Goal: Transaction & Acquisition: Obtain resource

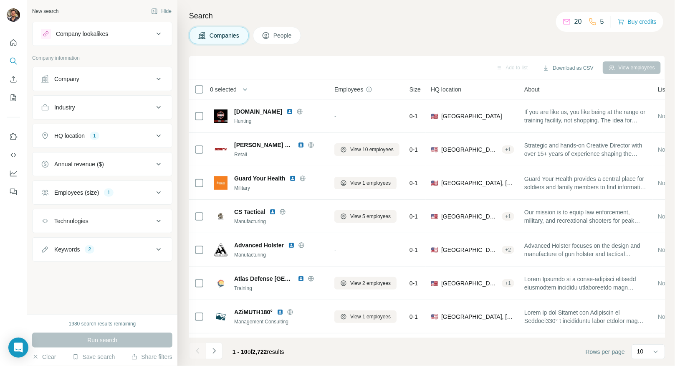
click at [117, 87] on button "Company" at bounding box center [103, 79] width 140 height 20
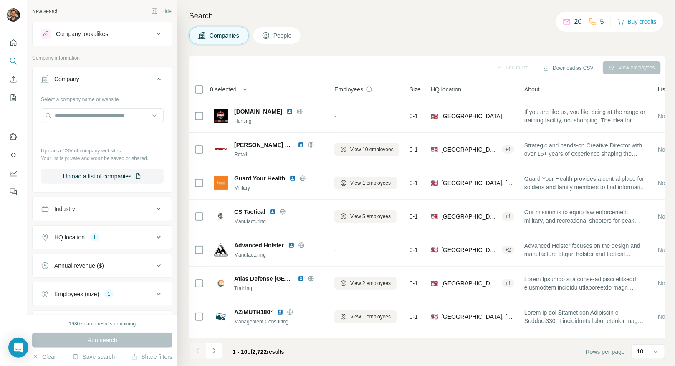
click at [117, 87] on button "Company" at bounding box center [103, 80] width 140 height 23
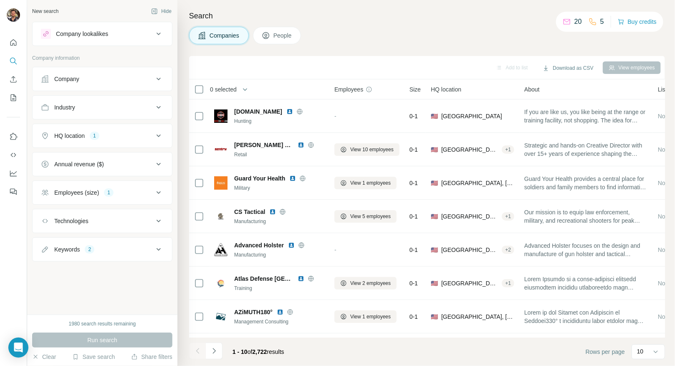
click at [111, 185] on button "Employees (size) 1" at bounding box center [103, 193] width 140 height 20
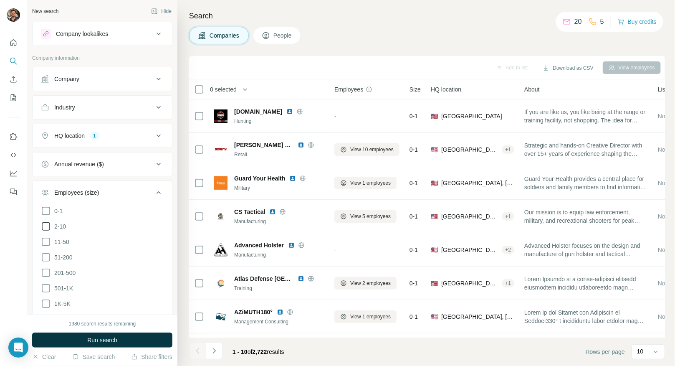
click at [47, 223] on icon at bounding box center [46, 226] width 10 height 10
click at [104, 339] on span "Run search" at bounding box center [102, 340] width 30 height 8
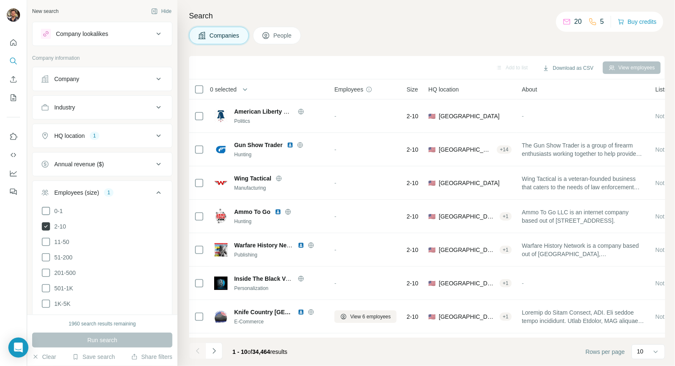
click at [46, 222] on icon at bounding box center [46, 226] width 8 height 8
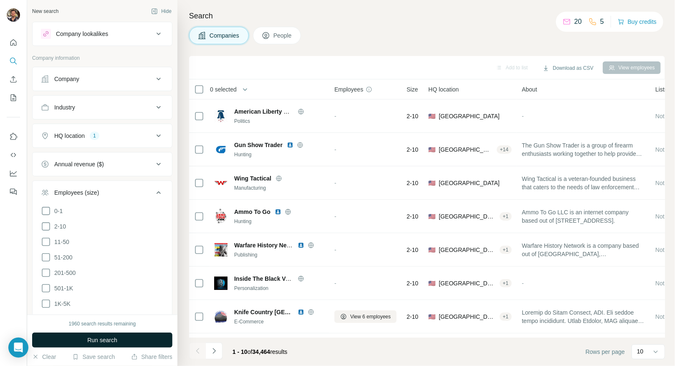
click at [92, 345] on button "Run search" at bounding box center [102, 340] width 140 height 15
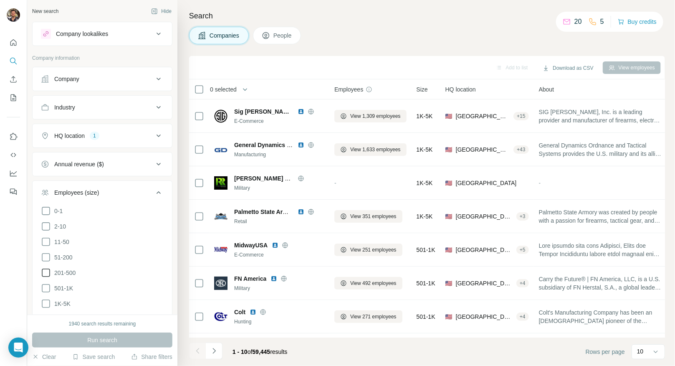
click at [47, 269] on icon at bounding box center [46, 273] width 10 height 10
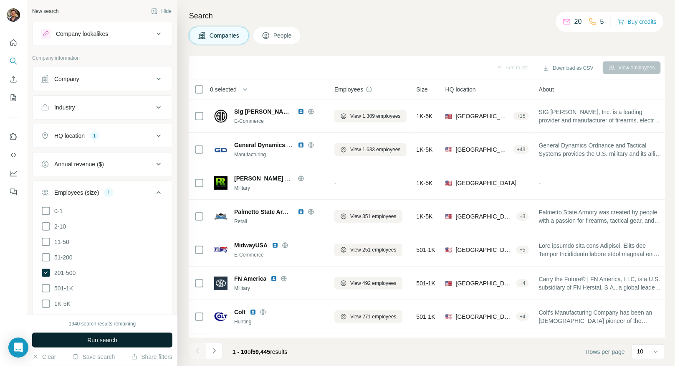
click at [83, 340] on button "Run search" at bounding box center [102, 340] width 140 height 15
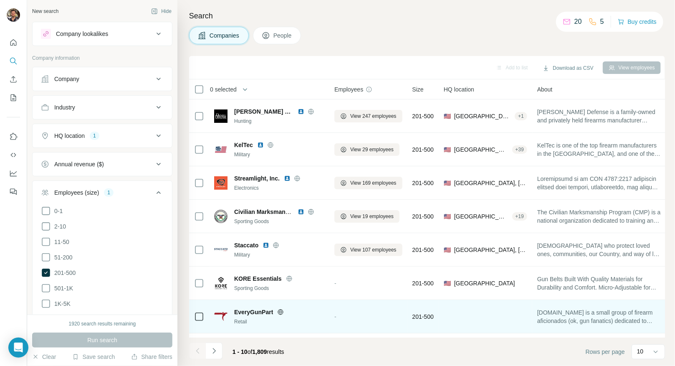
scroll to position [96, 0]
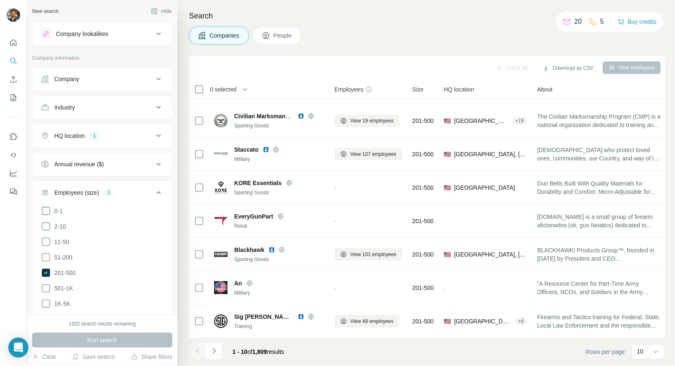
click at [236, 88] on span "0 selected" at bounding box center [223, 89] width 27 height 8
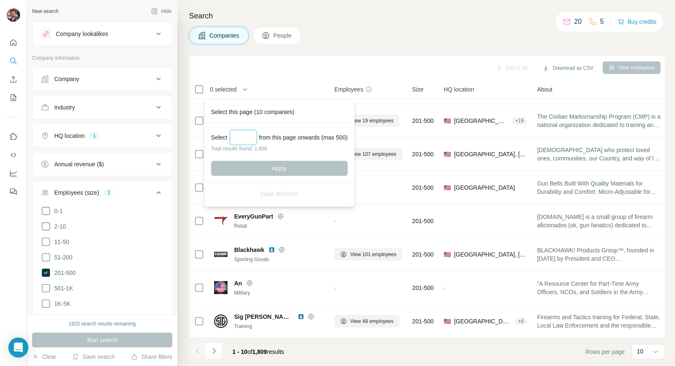
click at [247, 137] on input "Select a number (up to 500)" at bounding box center [243, 137] width 27 height 15
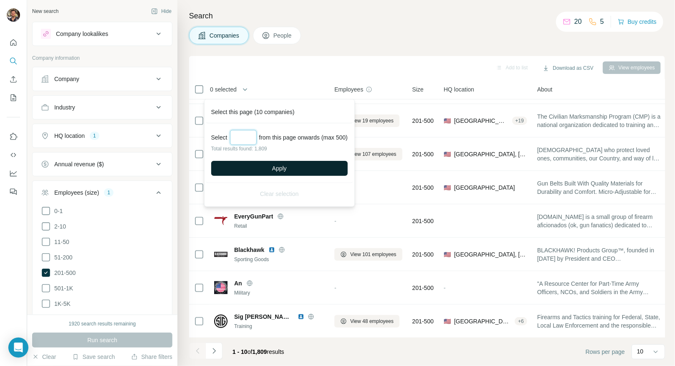
type input "***"
click at [255, 174] on button "Apply" at bounding box center [279, 168] width 137 height 15
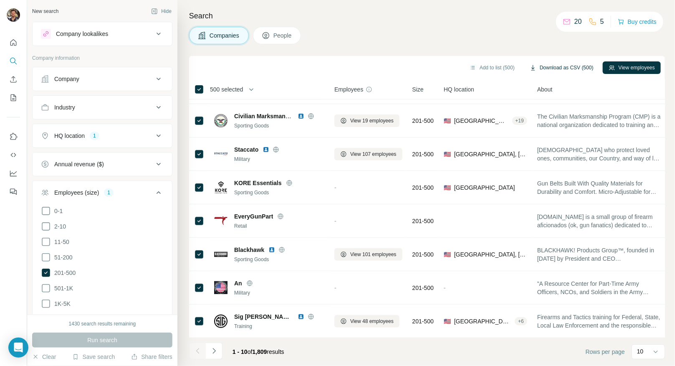
click at [548, 69] on button "Download as CSV (500)" at bounding box center [562, 67] width 76 height 13
click at [212, 352] on icon "Navigate to next page" at bounding box center [214, 351] width 8 height 8
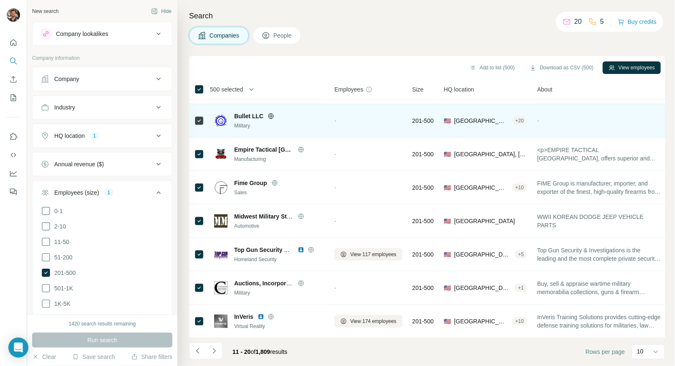
click at [270, 117] on icon at bounding box center [271, 115] width 2 height 5
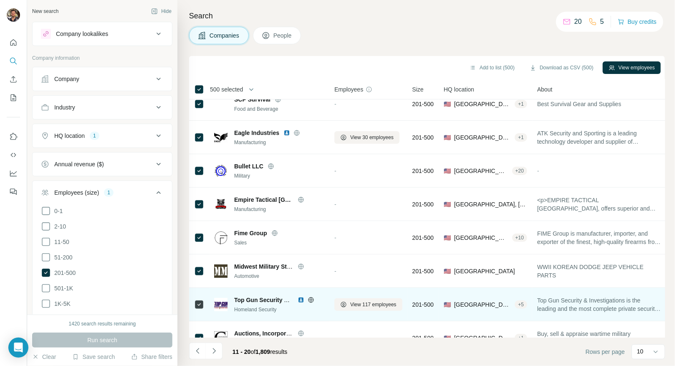
scroll to position [0, 0]
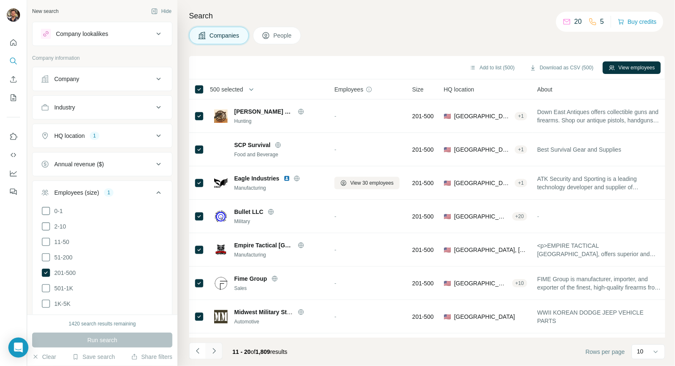
click at [216, 353] on icon "Navigate to next page" at bounding box center [214, 351] width 8 height 8
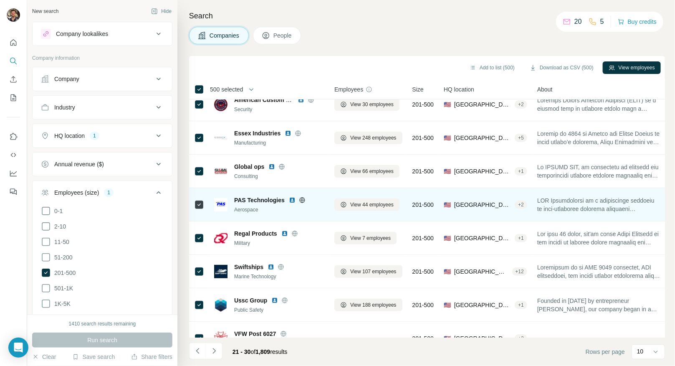
scroll to position [96, 0]
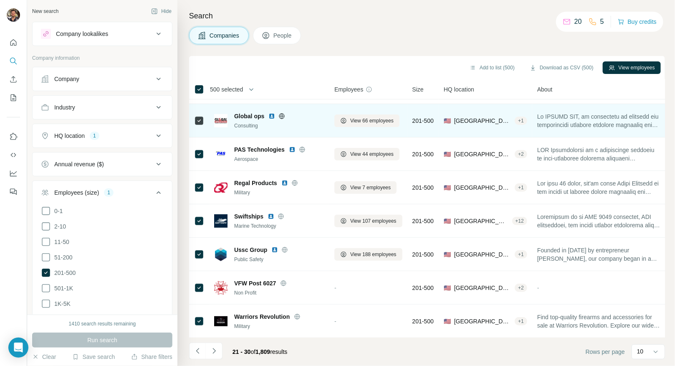
click at [282, 114] on icon at bounding box center [282, 116] width 7 height 7
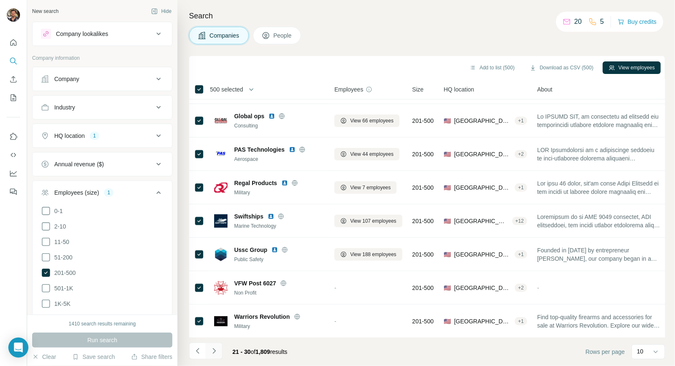
click at [213, 356] on button "Navigate to next page" at bounding box center [214, 351] width 17 height 17
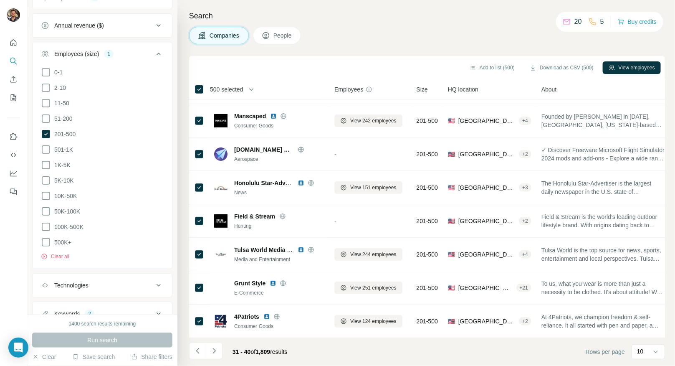
scroll to position [166, 0]
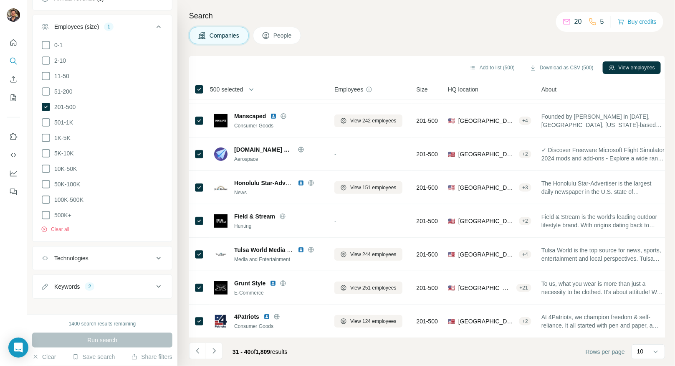
click at [99, 282] on div "Keywords 2" at bounding box center [97, 286] width 113 height 8
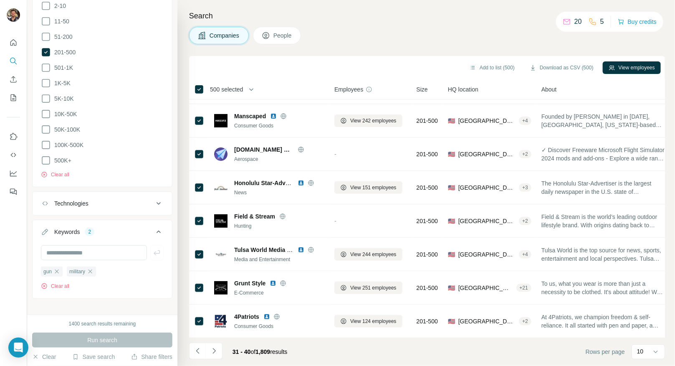
click at [115, 199] on div "Technologies" at bounding box center [97, 203] width 113 height 8
click at [102, 225] on input "text" at bounding box center [102, 224] width 123 height 15
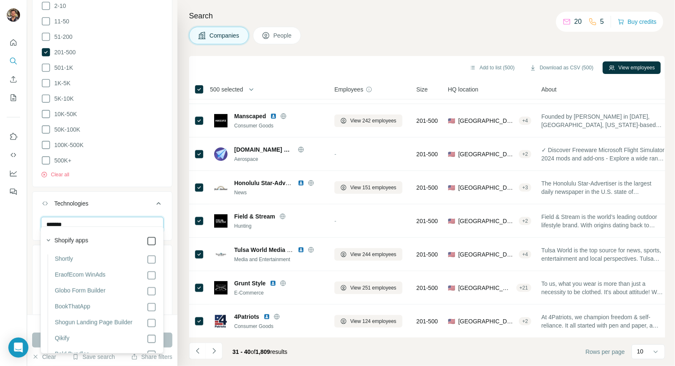
type input "*******"
click at [36, 343] on button "Run search" at bounding box center [102, 340] width 140 height 15
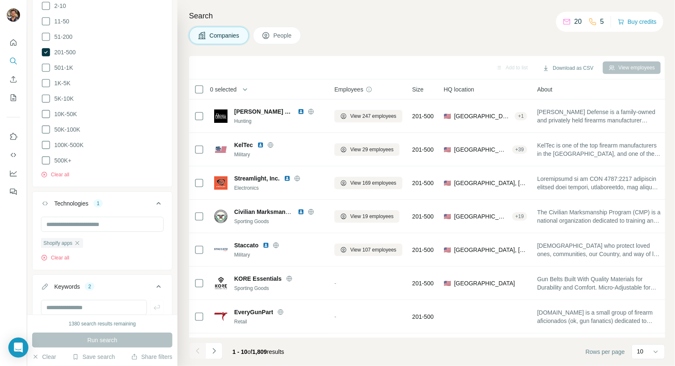
click at [232, 91] on span "0 selected" at bounding box center [223, 89] width 27 height 8
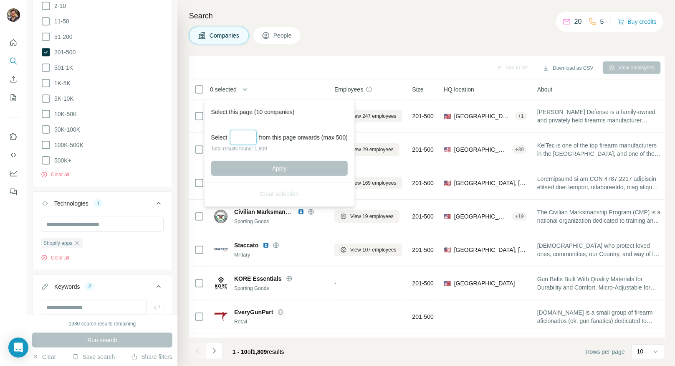
click at [249, 135] on input "Select a number (up to 500)" at bounding box center [243, 137] width 27 height 15
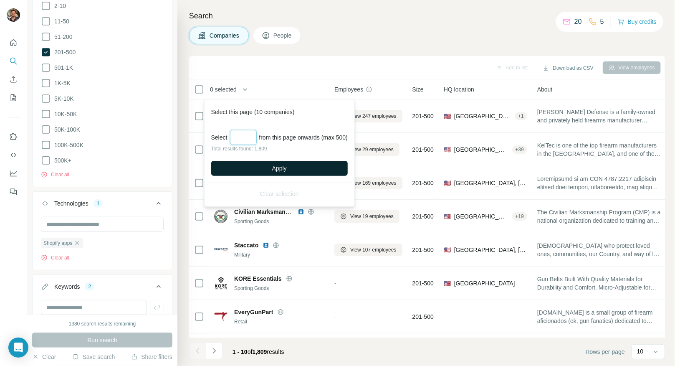
type input "***"
click at [268, 172] on button "Apply" at bounding box center [279, 168] width 137 height 15
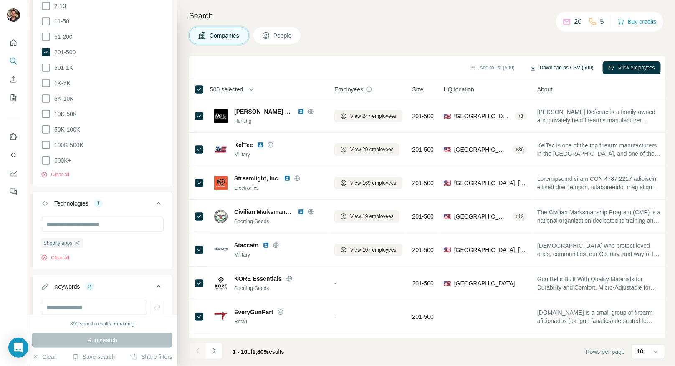
click at [541, 67] on button "Download as CSV (500)" at bounding box center [562, 67] width 76 height 13
click at [214, 348] on icon "Navigate to next page" at bounding box center [214, 351] width 8 height 8
click at [214, 348] on div at bounding box center [214, 351] width 17 height 17
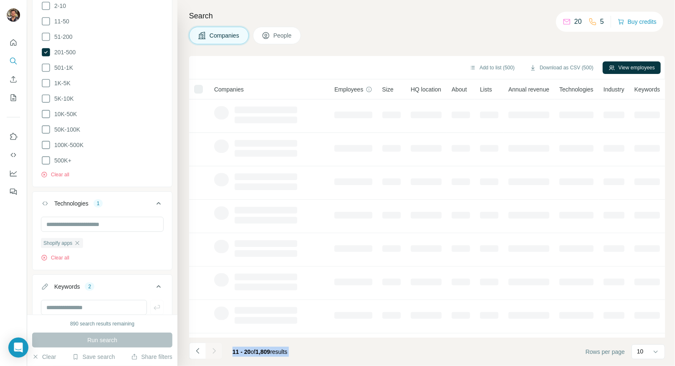
click at [214, 348] on div at bounding box center [214, 351] width 17 height 17
click at [214, 348] on icon "Navigate to next page" at bounding box center [214, 351] width 8 height 8
click at [214, 348] on div at bounding box center [214, 351] width 17 height 17
click at [214, 348] on icon "Navigate to next page" at bounding box center [214, 351] width 8 height 8
click at [214, 348] on div at bounding box center [214, 351] width 17 height 17
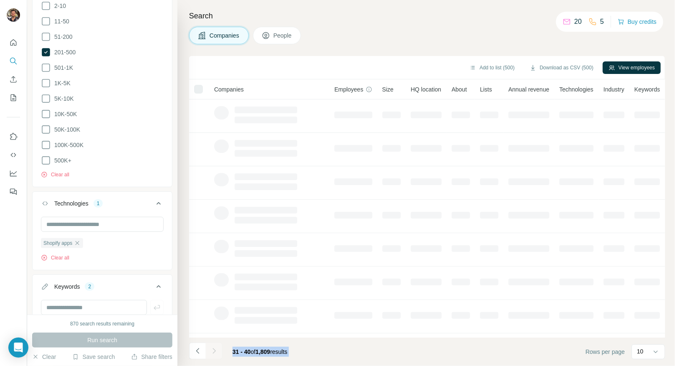
click at [214, 348] on div at bounding box center [214, 351] width 17 height 17
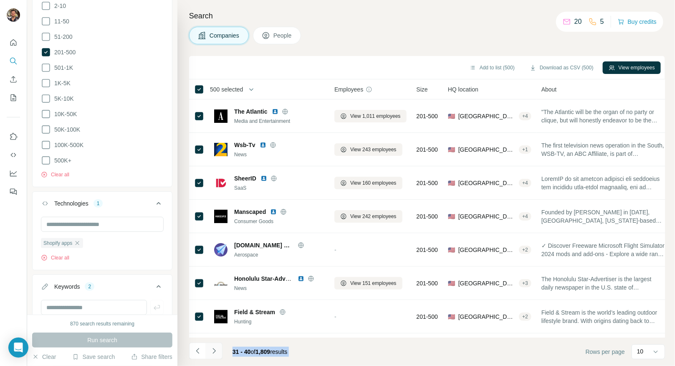
click at [214, 348] on icon "Navigate to next page" at bounding box center [214, 351] width 8 height 8
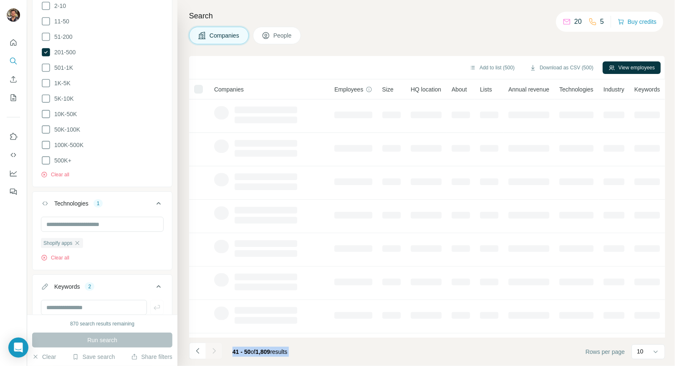
click at [214, 348] on div at bounding box center [214, 351] width 17 height 17
click at [214, 348] on icon "Navigate to next page" at bounding box center [214, 351] width 8 height 8
click at [214, 348] on div at bounding box center [214, 351] width 17 height 17
click at [214, 348] on icon "Navigate to next page" at bounding box center [214, 351] width 8 height 8
click at [214, 348] on div at bounding box center [214, 351] width 17 height 17
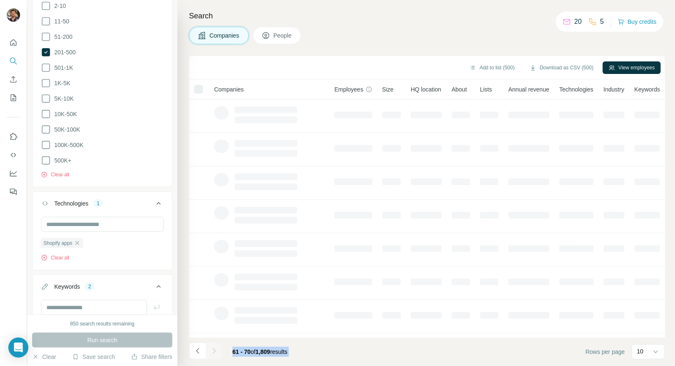
click at [214, 348] on div at bounding box center [214, 351] width 17 height 17
click at [214, 348] on icon "Navigate to next page" at bounding box center [214, 351] width 8 height 8
click at [214, 348] on div at bounding box center [214, 351] width 17 height 17
click at [214, 348] on icon "Navigate to next page" at bounding box center [214, 351] width 8 height 8
click at [214, 348] on div at bounding box center [214, 351] width 17 height 17
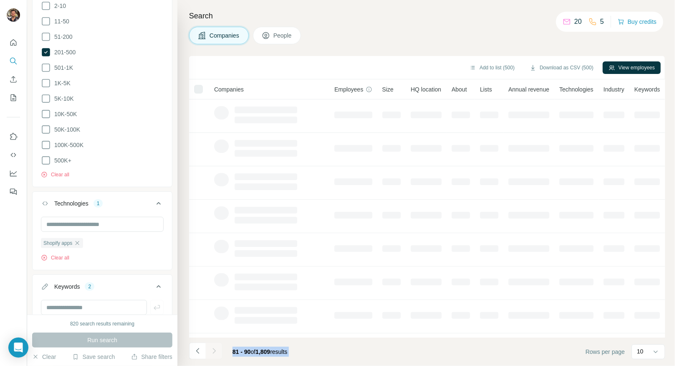
click at [214, 348] on icon "Navigate to next page" at bounding box center [214, 351] width 8 height 8
click at [214, 348] on div at bounding box center [214, 351] width 17 height 17
click at [214, 348] on icon "Navigate to next page" at bounding box center [214, 351] width 8 height 8
click at [214, 348] on div at bounding box center [214, 351] width 17 height 17
click at [214, 348] on icon "Navigate to next page" at bounding box center [214, 351] width 8 height 8
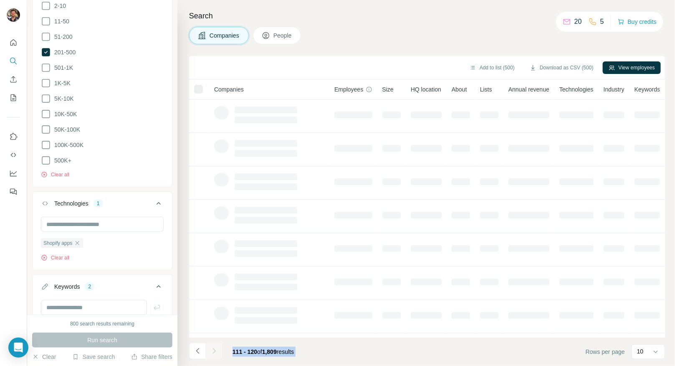
click at [214, 348] on div at bounding box center [214, 351] width 17 height 17
click at [214, 348] on icon "Navigate to next page" at bounding box center [214, 351] width 8 height 8
click at [214, 348] on div at bounding box center [214, 351] width 17 height 17
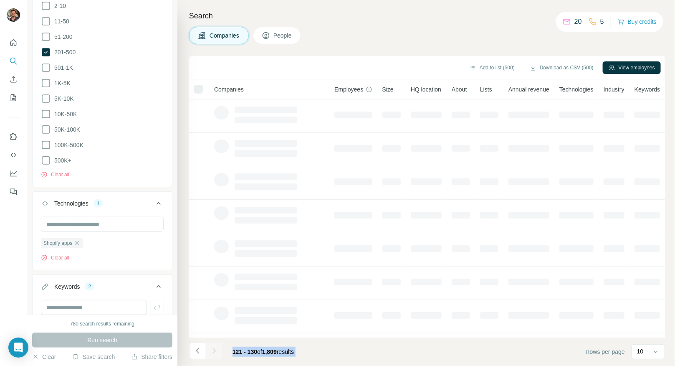
click at [214, 348] on div at bounding box center [214, 351] width 17 height 17
click at [214, 348] on icon "Navigate to next page" at bounding box center [214, 351] width 8 height 8
click at [214, 348] on div at bounding box center [214, 351] width 17 height 17
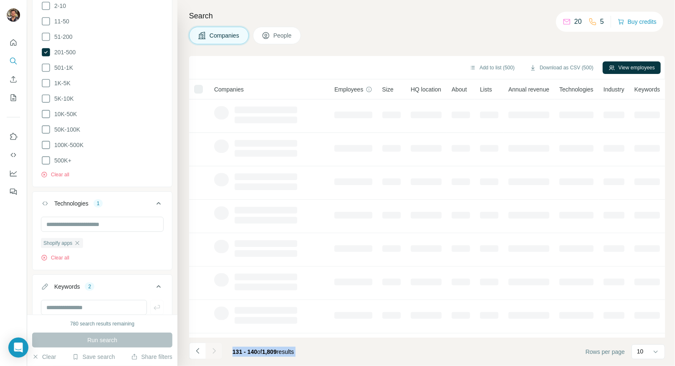
click at [214, 348] on icon "Navigate to next page" at bounding box center [214, 351] width 8 height 8
click at [214, 348] on div at bounding box center [214, 351] width 17 height 17
click at [214, 348] on icon "Navigate to next page" at bounding box center [214, 351] width 8 height 8
click at [214, 348] on div at bounding box center [214, 351] width 17 height 17
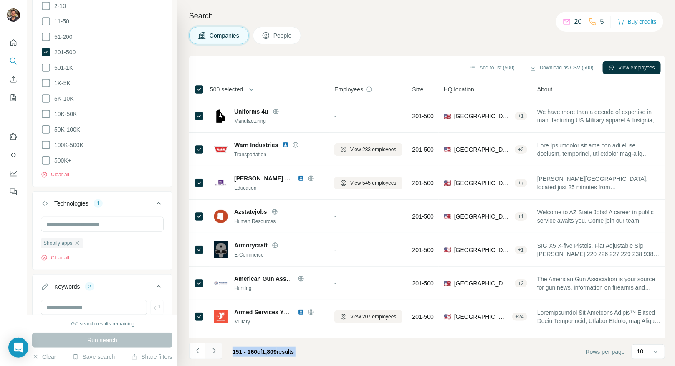
click at [214, 348] on icon "Navigate to next page" at bounding box center [214, 351] width 8 height 8
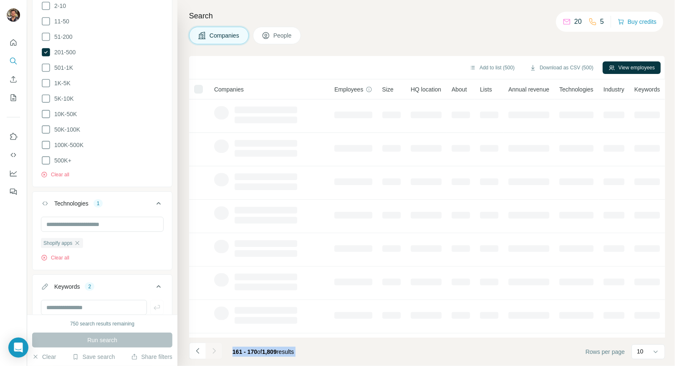
click at [214, 348] on div at bounding box center [214, 351] width 17 height 17
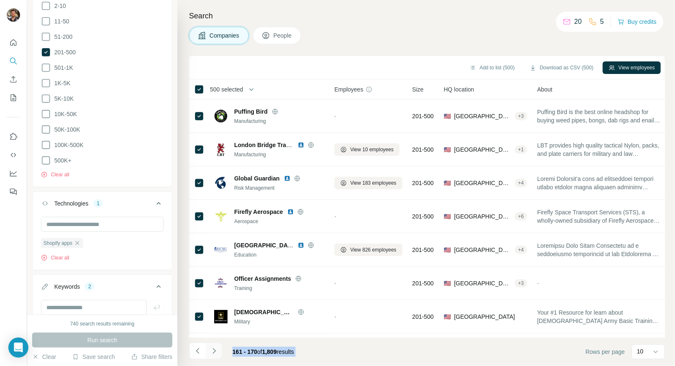
click at [214, 348] on icon "Navigate to next page" at bounding box center [214, 351] width 8 height 8
click at [214, 348] on div at bounding box center [214, 351] width 17 height 17
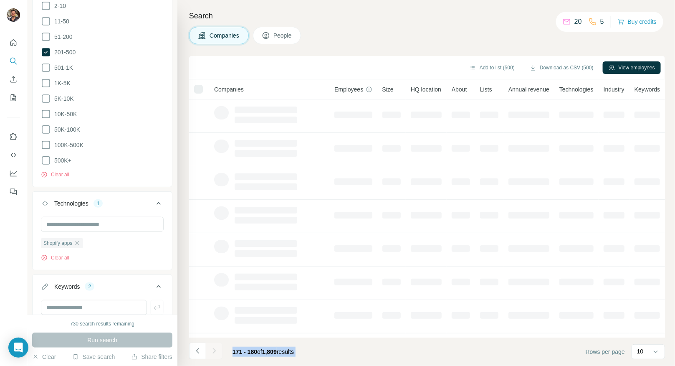
click at [214, 348] on icon "Navigate to next page" at bounding box center [214, 351] width 8 height 8
click at [214, 348] on div at bounding box center [214, 351] width 17 height 17
click at [214, 348] on icon "Navigate to next page" at bounding box center [214, 351] width 8 height 8
click at [214, 348] on div at bounding box center [214, 351] width 17 height 17
click at [214, 348] on icon "Navigate to next page" at bounding box center [214, 351] width 8 height 8
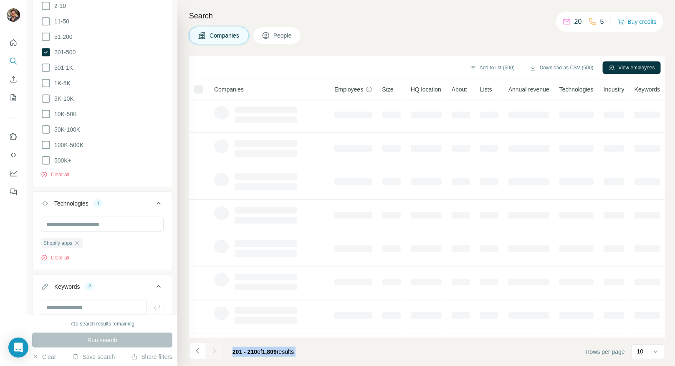
click at [214, 348] on div at bounding box center [214, 351] width 17 height 17
click at [214, 348] on icon "Navigate to next page" at bounding box center [214, 351] width 8 height 8
click at [214, 348] on div at bounding box center [214, 351] width 17 height 17
click at [214, 348] on icon "Navigate to next page" at bounding box center [214, 351] width 8 height 8
click at [214, 348] on div at bounding box center [214, 351] width 17 height 17
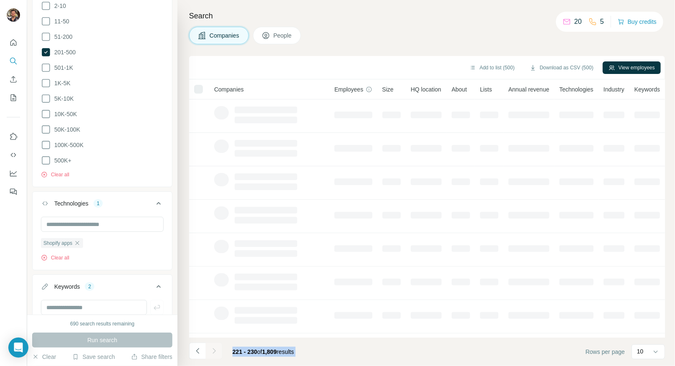
click at [214, 348] on div at bounding box center [214, 351] width 17 height 17
click at [214, 348] on icon "Navigate to next page" at bounding box center [214, 351] width 8 height 8
click at [214, 348] on div at bounding box center [214, 351] width 17 height 17
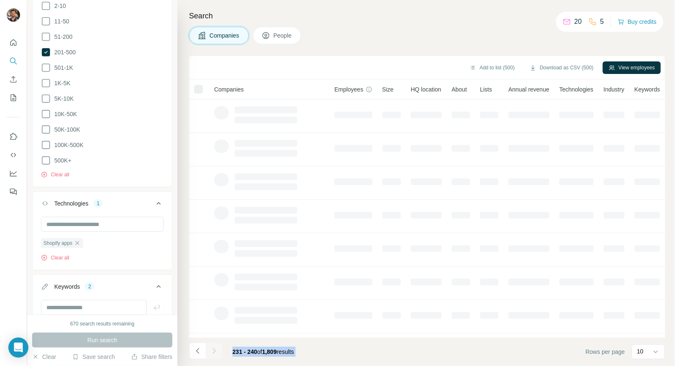
click at [214, 348] on icon "Navigate to next page" at bounding box center [214, 351] width 8 height 8
click at [214, 348] on div at bounding box center [214, 351] width 17 height 17
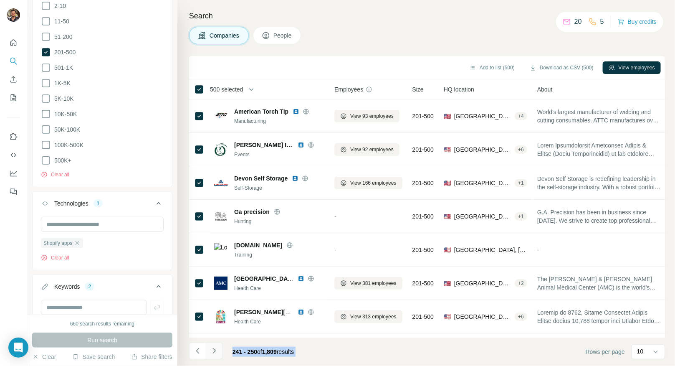
click at [214, 348] on icon "Navigate to next page" at bounding box center [214, 351] width 8 height 8
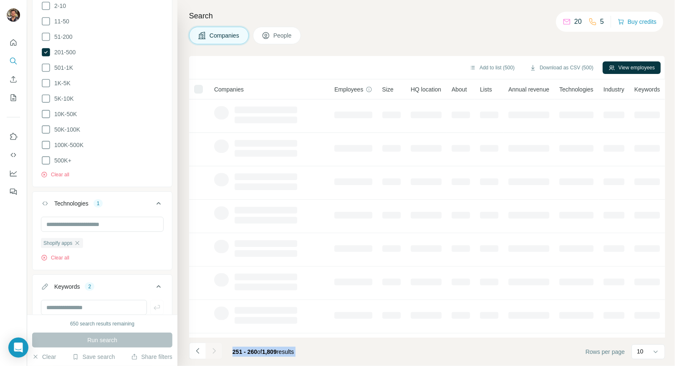
click at [214, 348] on div at bounding box center [214, 351] width 17 height 17
click at [214, 348] on icon "Navigate to next page" at bounding box center [214, 351] width 8 height 8
click at [214, 348] on div at bounding box center [214, 351] width 17 height 17
click at [214, 348] on icon "Navigate to next page" at bounding box center [214, 351] width 8 height 8
click at [214, 348] on div at bounding box center [214, 351] width 17 height 17
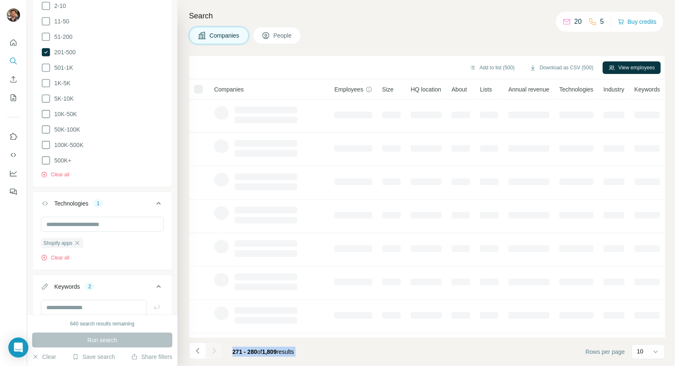
click at [214, 348] on icon "Navigate to next page" at bounding box center [214, 351] width 8 height 8
click at [214, 348] on div at bounding box center [214, 351] width 17 height 17
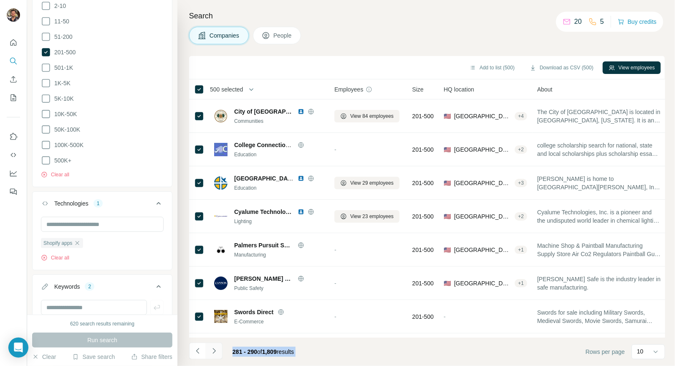
click at [214, 348] on icon "Navigate to next page" at bounding box center [214, 351] width 8 height 8
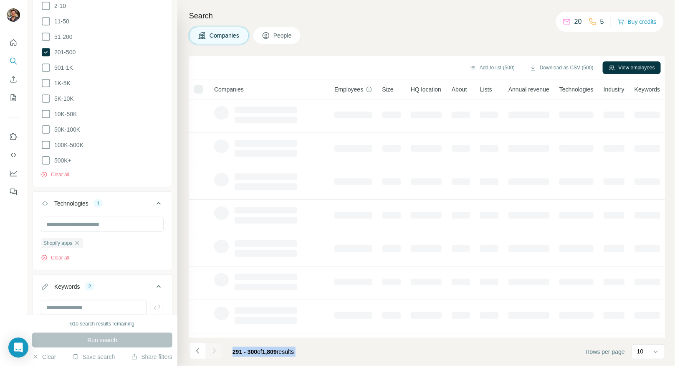
click at [214, 348] on div at bounding box center [214, 351] width 17 height 17
click at [214, 348] on icon "Navigate to next page" at bounding box center [214, 351] width 8 height 8
click at [214, 348] on div at bounding box center [214, 351] width 17 height 17
click at [214, 348] on icon "Navigate to next page" at bounding box center [214, 351] width 8 height 8
click at [214, 348] on div at bounding box center [214, 351] width 17 height 17
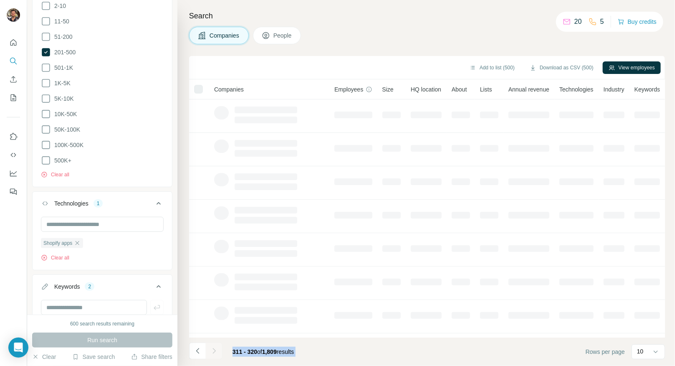
click at [214, 348] on icon "Navigate to next page" at bounding box center [214, 351] width 8 height 8
click at [214, 348] on div at bounding box center [214, 351] width 17 height 17
click at [214, 348] on icon "Navigate to next page" at bounding box center [214, 351] width 8 height 8
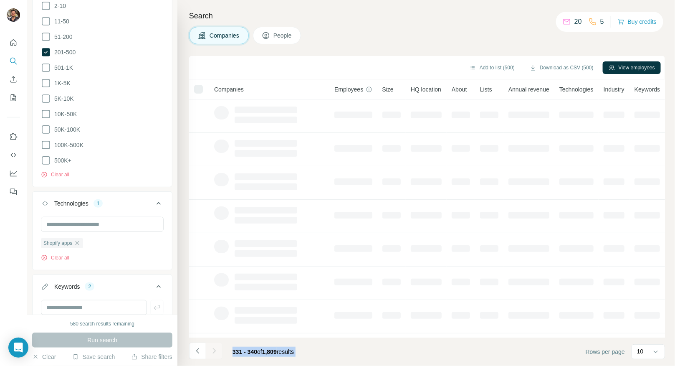
click at [214, 348] on div at bounding box center [214, 351] width 17 height 17
click at [214, 348] on icon "Navigate to next page" at bounding box center [214, 351] width 8 height 8
click at [214, 348] on div at bounding box center [214, 351] width 17 height 17
click at [214, 348] on icon "Navigate to next page" at bounding box center [214, 351] width 8 height 8
click at [214, 348] on div at bounding box center [214, 351] width 17 height 17
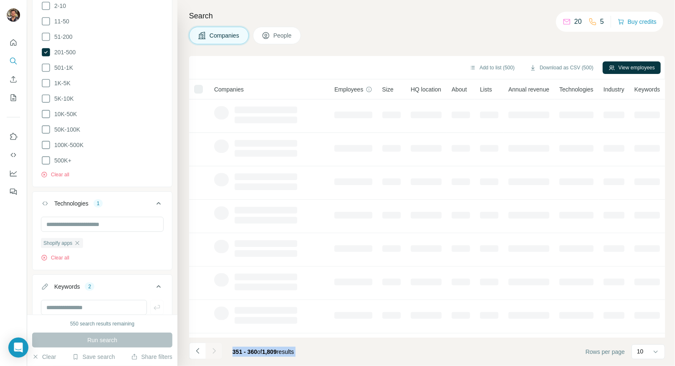
click at [214, 348] on icon "Navigate to next page" at bounding box center [214, 351] width 8 height 8
click at [214, 348] on div at bounding box center [214, 351] width 17 height 17
click at [214, 348] on icon "Navigate to next page" at bounding box center [214, 351] width 8 height 8
click at [214, 348] on div at bounding box center [214, 351] width 17 height 17
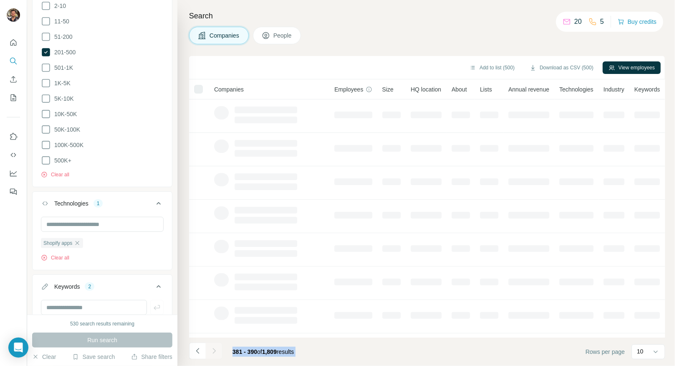
click at [214, 348] on icon "Navigate to next page" at bounding box center [214, 351] width 8 height 8
click at [214, 348] on div at bounding box center [214, 351] width 17 height 17
click at [214, 348] on icon "Navigate to next page" at bounding box center [214, 351] width 8 height 8
click at [214, 348] on div at bounding box center [214, 351] width 17 height 17
click at [214, 348] on icon "Navigate to next page" at bounding box center [214, 351] width 8 height 8
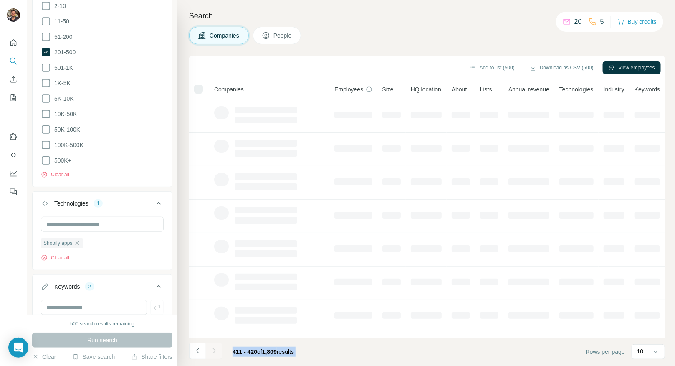
click at [214, 348] on div at bounding box center [214, 351] width 17 height 17
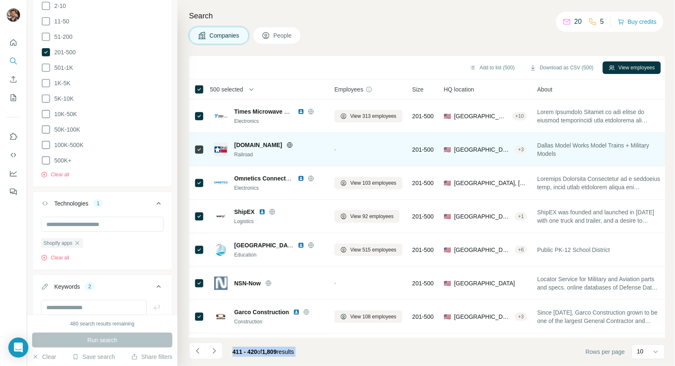
scroll to position [96, 0]
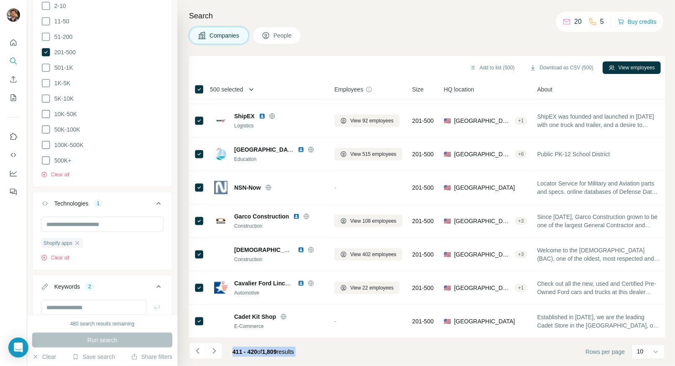
click at [255, 92] on icon "button" at bounding box center [251, 89] width 8 height 8
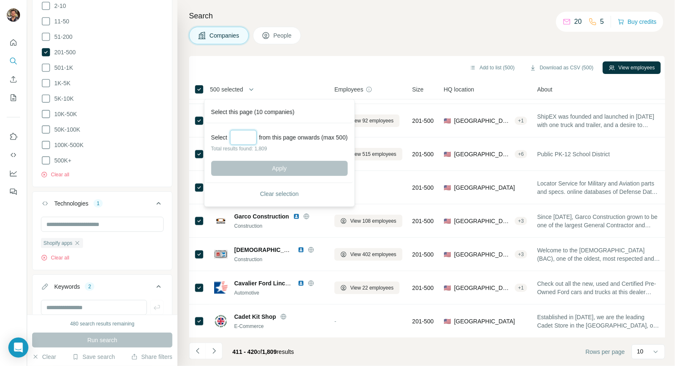
click at [240, 133] on input "Select a number (up to 500)" at bounding box center [243, 137] width 27 height 15
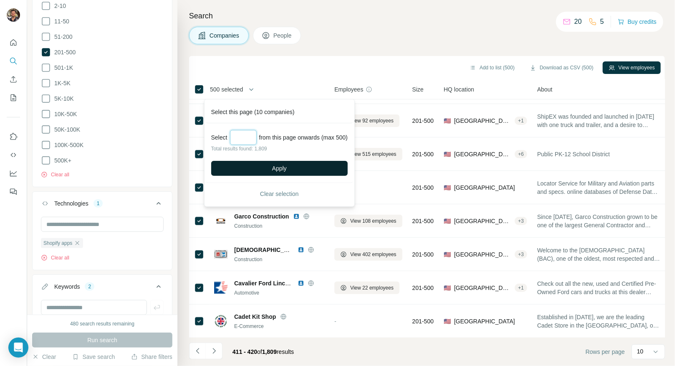
type input "***"
click at [264, 164] on button "Apply" at bounding box center [279, 168] width 137 height 15
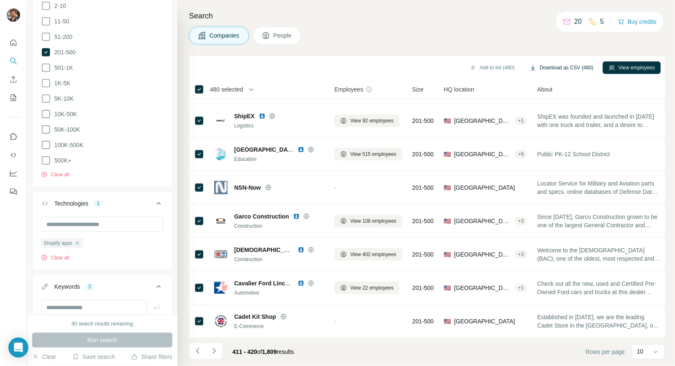
click at [560, 64] on button "Download as CSV (480)" at bounding box center [562, 67] width 76 height 13
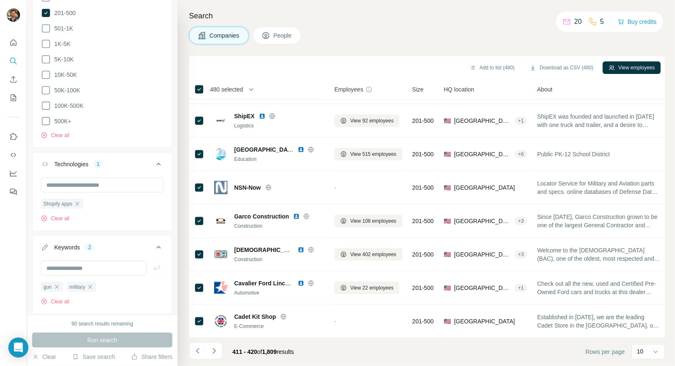
scroll to position [276, 0]
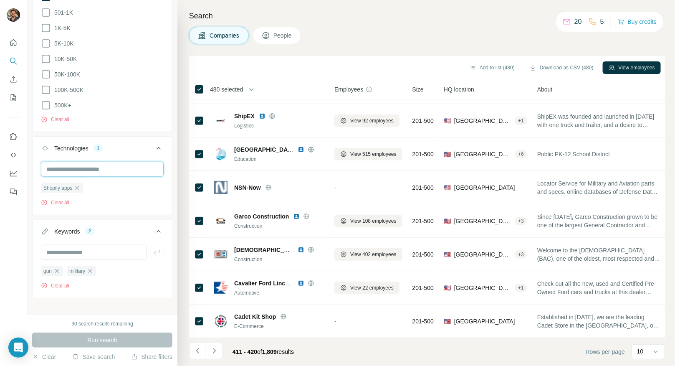
click at [99, 165] on input "text" at bounding box center [102, 169] width 123 height 15
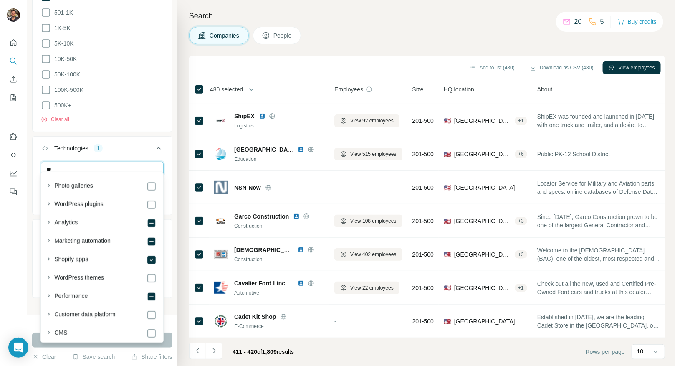
type input "*"
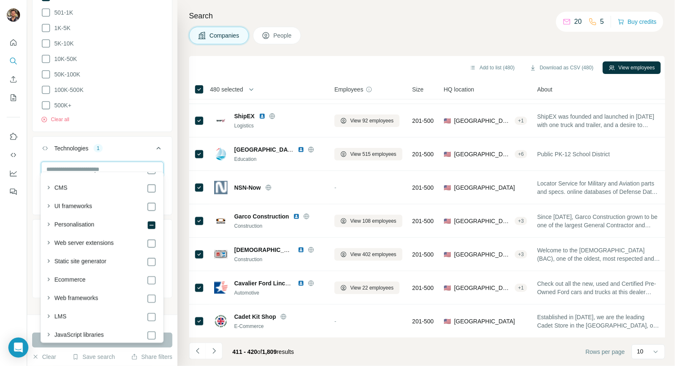
scroll to position [147, 0]
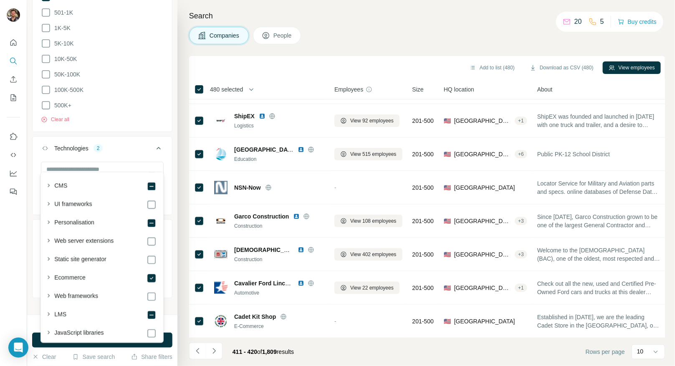
click at [37, 343] on button "Run search" at bounding box center [102, 340] width 140 height 15
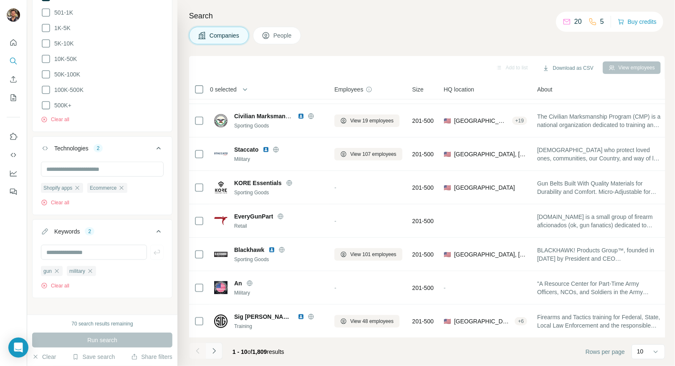
click at [218, 354] on icon "Navigate to next page" at bounding box center [214, 351] width 8 height 8
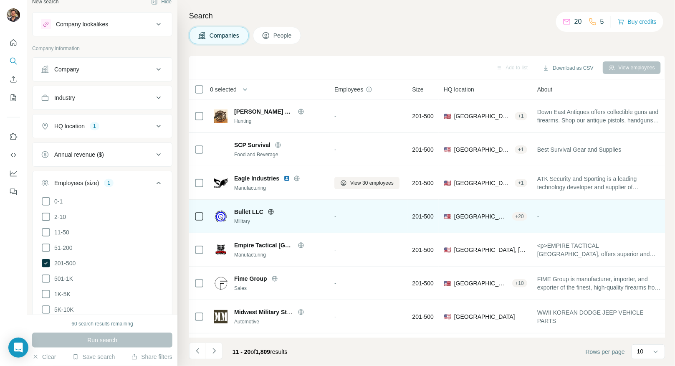
scroll to position [96, 0]
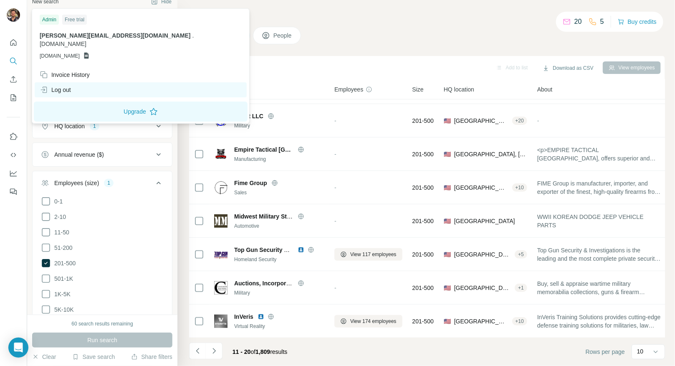
click at [63, 86] on div "Log out" at bounding box center [55, 90] width 31 height 8
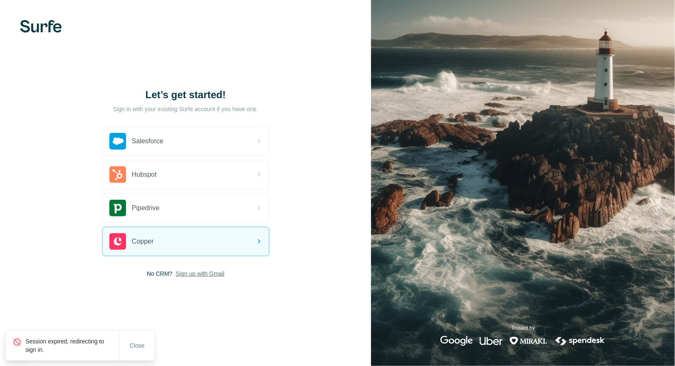
click at [187, 275] on span "Sign up with Gmail" at bounding box center [200, 273] width 49 height 8
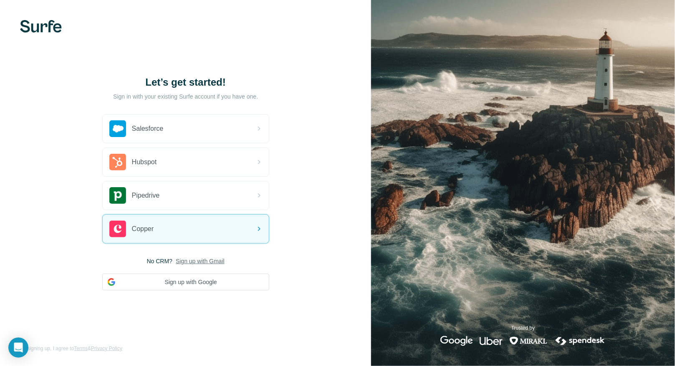
click at [201, 325] on div "Let’s get started! Sign in with your existing Surfe account if you have one. Sa…" at bounding box center [185, 183] width 371 height 366
click at [193, 283] on button "Sign up with Google" at bounding box center [185, 282] width 167 height 17
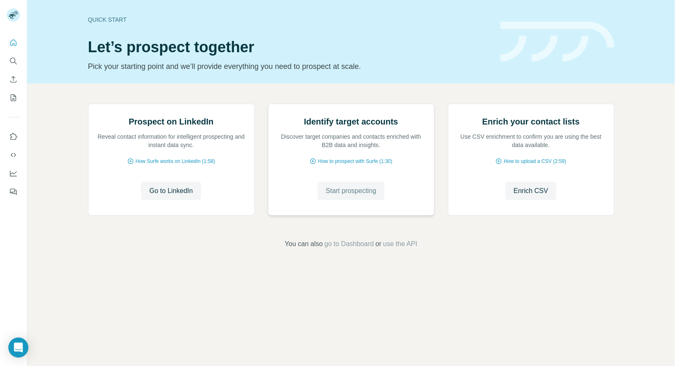
click at [360, 200] on button "Start prospecting" at bounding box center [351, 191] width 67 height 18
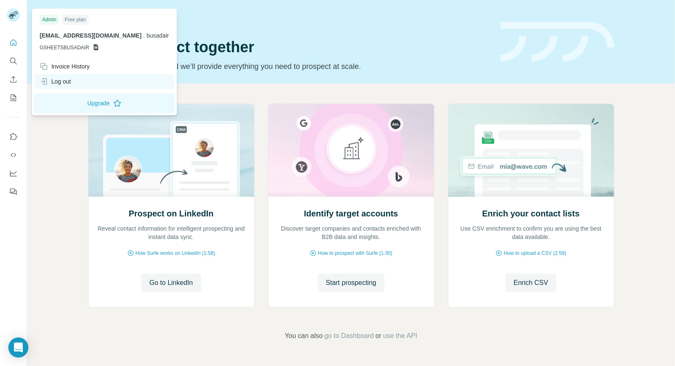
click at [59, 82] on div "Log out" at bounding box center [55, 81] width 31 height 8
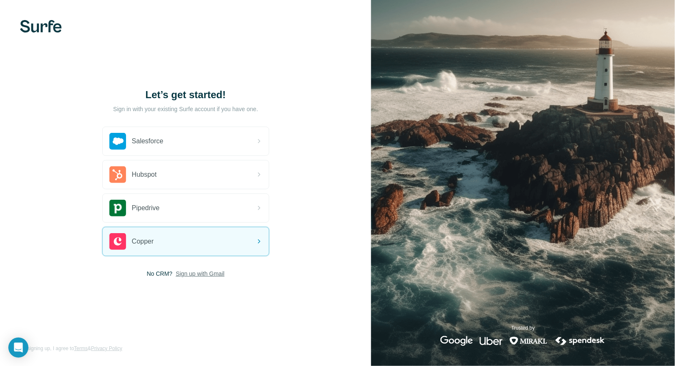
click at [195, 274] on span "Sign up with Gmail" at bounding box center [200, 273] width 49 height 8
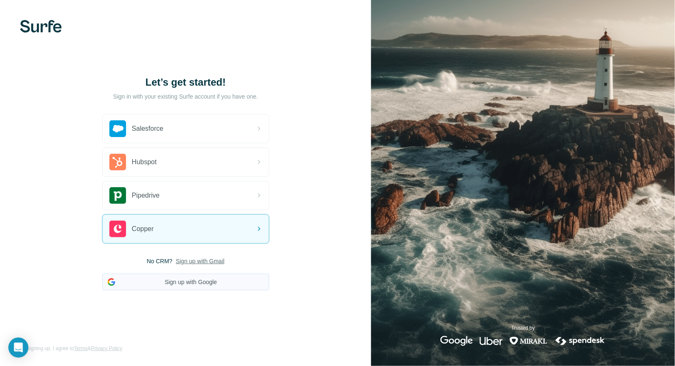
click at [194, 288] on button "Sign up with Google" at bounding box center [185, 282] width 167 height 17
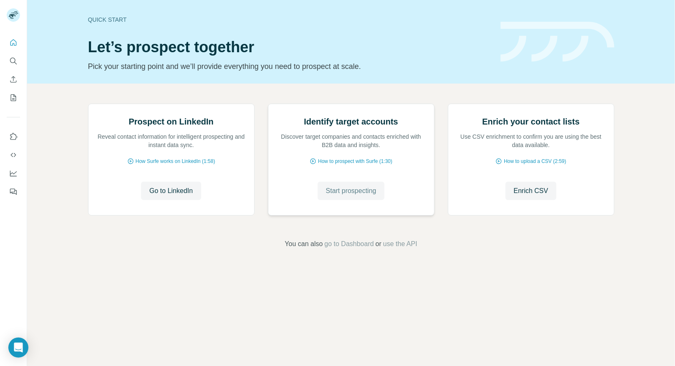
click at [362, 200] on button "Start prospecting" at bounding box center [351, 191] width 67 height 18
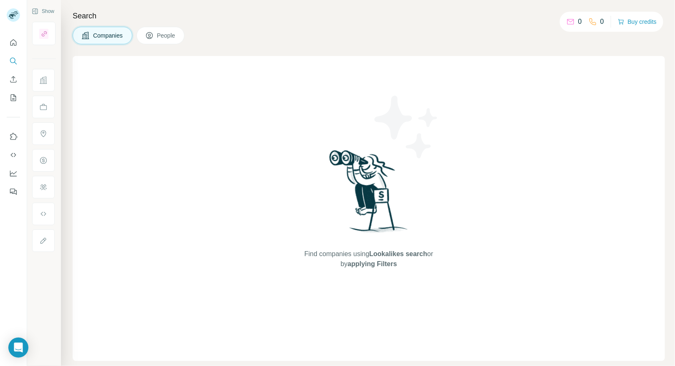
click at [361, 287] on div "Find companies using Lookalikes search or by applying Filters" at bounding box center [369, 208] width 150 height 305
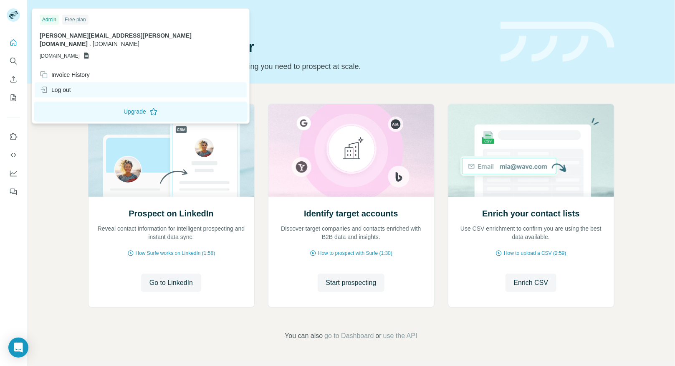
click at [72, 86] on div "Log out" at bounding box center [141, 89] width 212 height 15
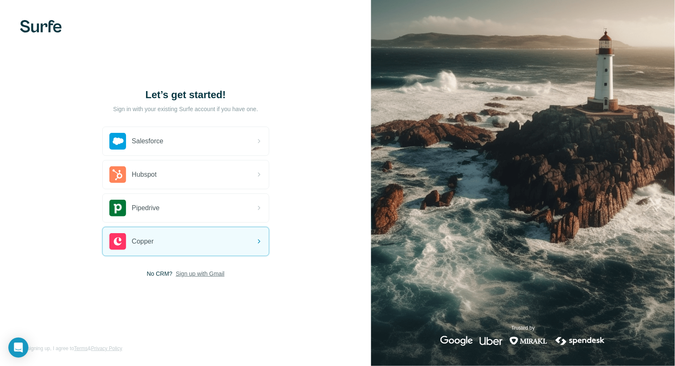
click at [208, 275] on span "Sign up with Gmail" at bounding box center [200, 273] width 49 height 8
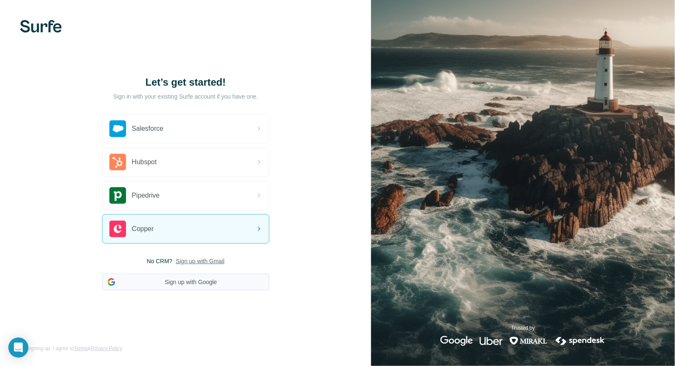
click at [202, 276] on button "Sign up with Google" at bounding box center [185, 282] width 167 height 17
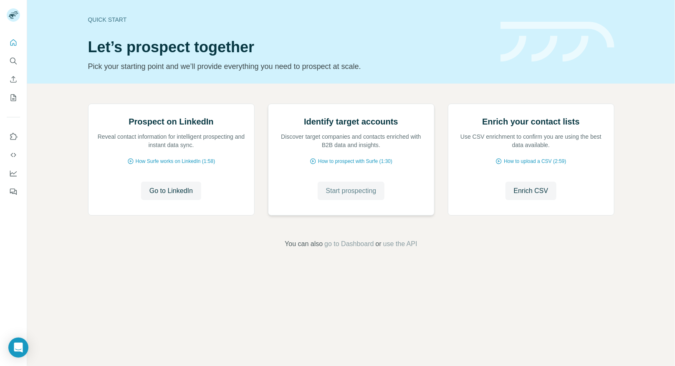
click at [350, 200] on button "Start prospecting" at bounding box center [351, 191] width 67 height 18
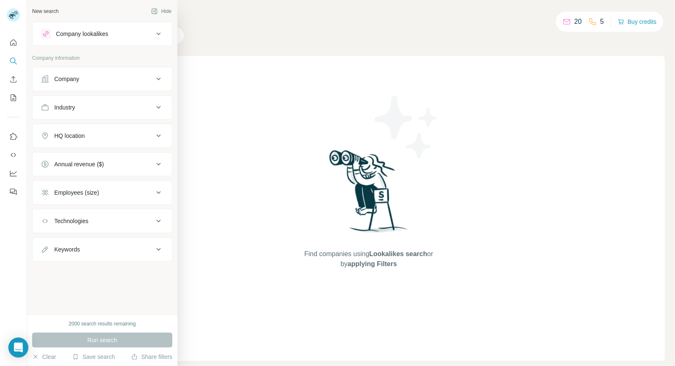
click at [85, 81] on div "Company" at bounding box center [97, 79] width 113 height 8
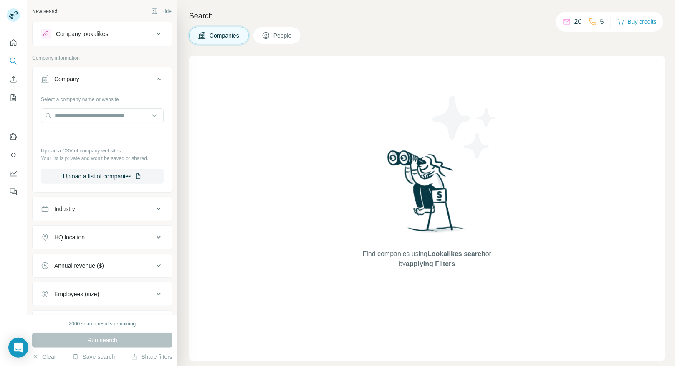
click at [81, 209] on div "Industry" at bounding box center [97, 209] width 113 height 8
click at [79, 226] on input at bounding box center [97, 229] width 103 height 9
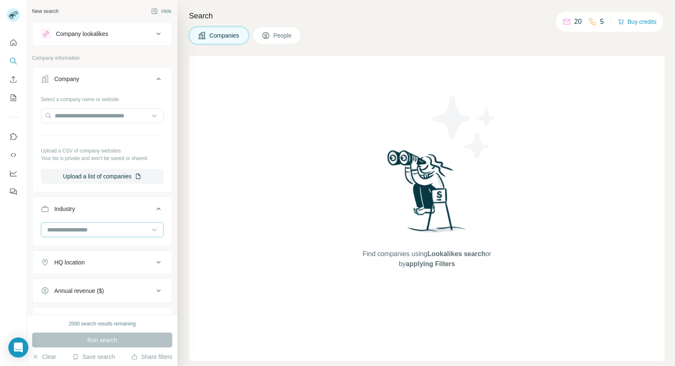
click at [79, 226] on input at bounding box center [97, 229] width 103 height 9
type input "*"
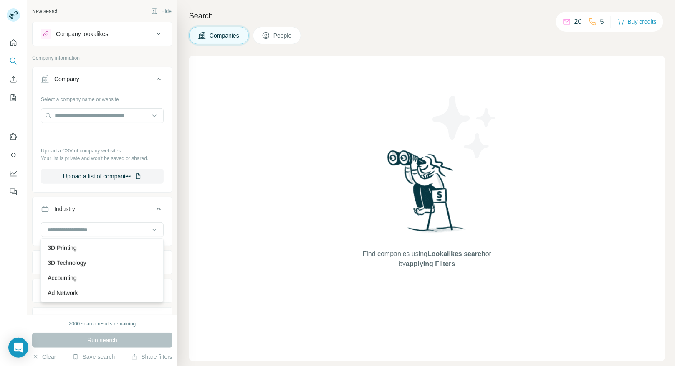
click at [114, 191] on li "Company Select a company name or website Upload a CSV of company websites. Your…" at bounding box center [102, 130] width 140 height 126
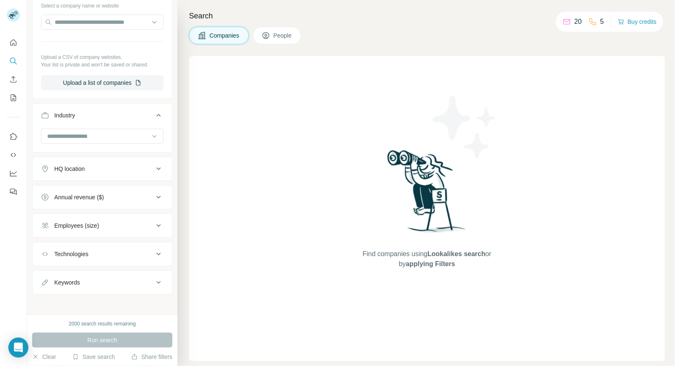
click at [88, 288] on button "Keywords" at bounding box center [103, 282] width 140 height 20
click at [91, 301] on input "text" at bounding box center [94, 303] width 106 height 15
type input "***"
click at [161, 302] on icon "button" at bounding box center [157, 303] width 8 height 8
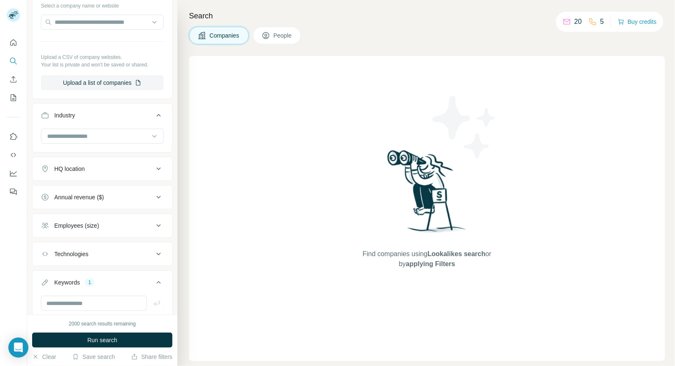
click at [98, 259] on button "Technologies" at bounding box center [103, 254] width 140 height 20
click at [88, 274] on input "text" at bounding box center [102, 274] width 123 height 15
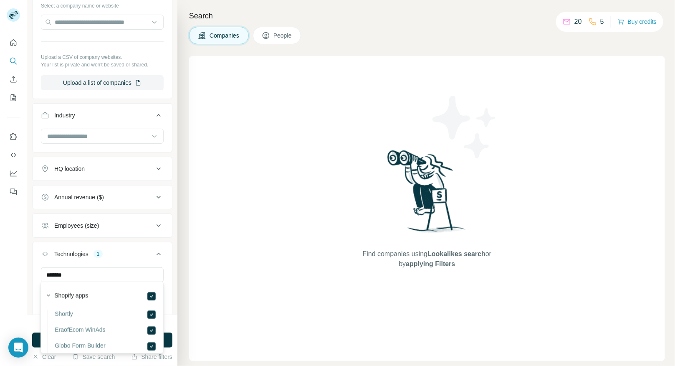
scroll to position [7, 0]
click at [109, 274] on input "*******" at bounding box center [102, 274] width 123 height 15
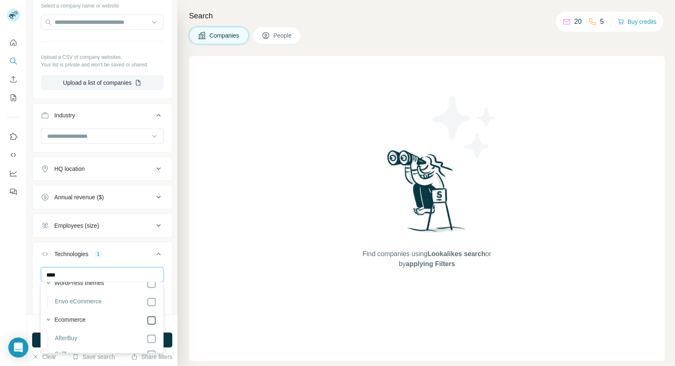
type input "****"
click at [95, 168] on div "HQ location" at bounding box center [97, 169] width 113 height 8
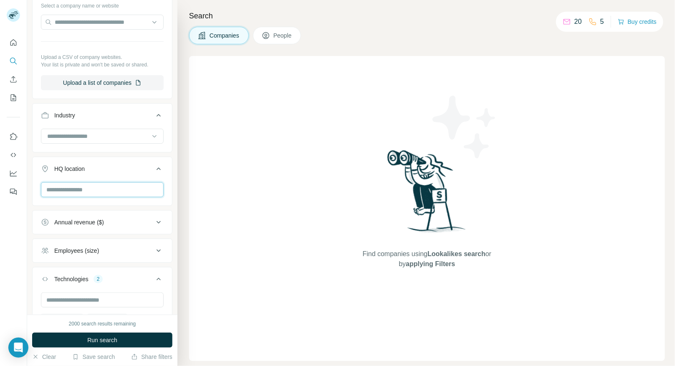
click at [106, 184] on input "text" at bounding box center [102, 189] width 123 height 15
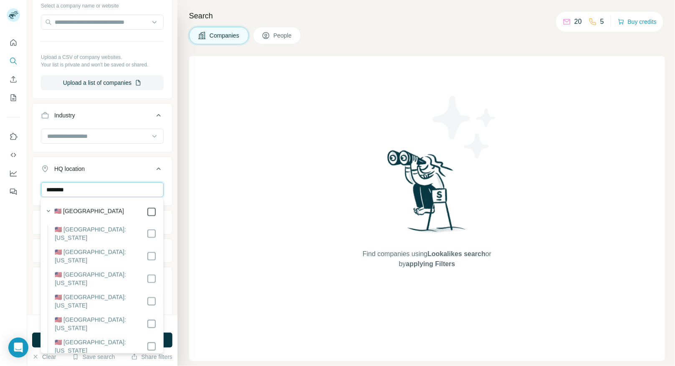
type input "********"
click at [179, 253] on div "Search Companies People Find companies using Lookalikes search or by applying F…" at bounding box center [427, 183] width 498 height 366
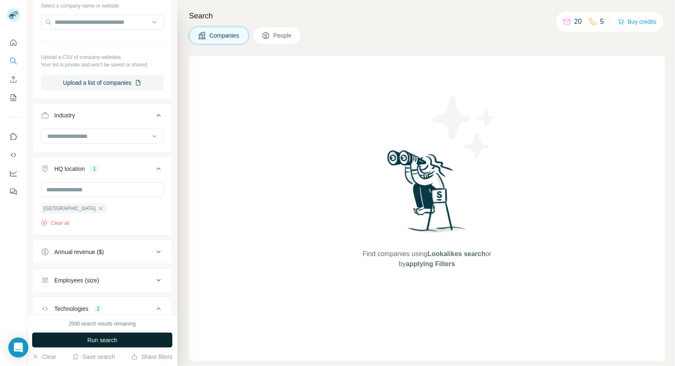
click at [119, 337] on button "Run search" at bounding box center [102, 340] width 140 height 15
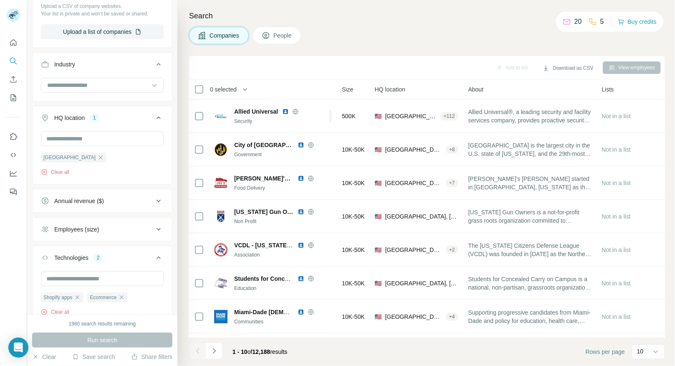
scroll to position [119, 0]
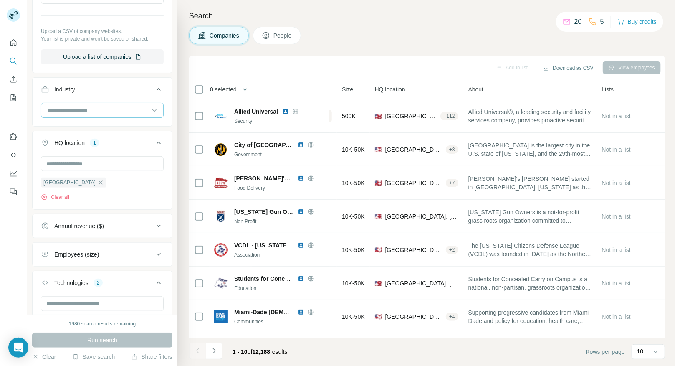
click at [107, 103] on div at bounding box center [97, 110] width 103 height 14
type input "*****"
click at [95, 132] on div "Sporting Goods" at bounding box center [102, 136] width 109 height 8
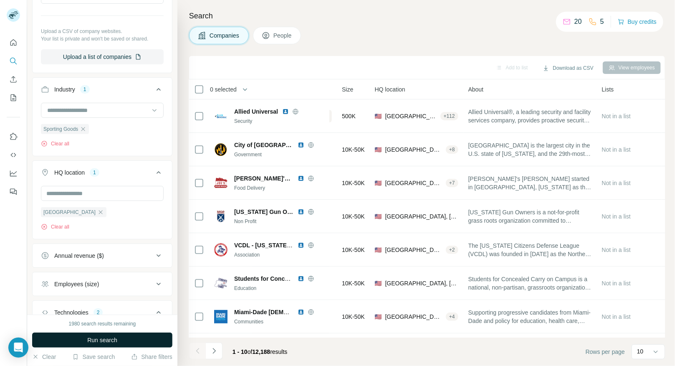
click at [96, 340] on span "Run search" at bounding box center [102, 340] width 30 height 8
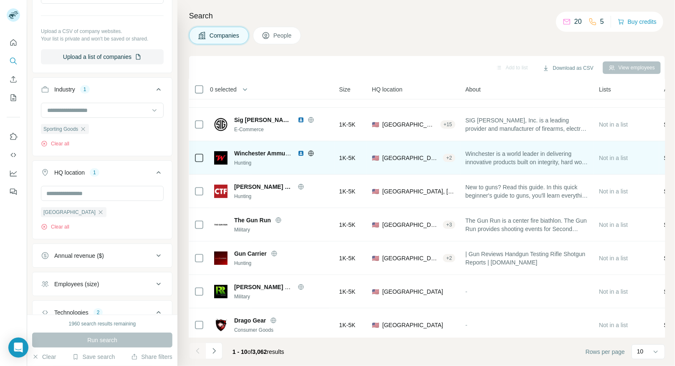
scroll to position [96, 77]
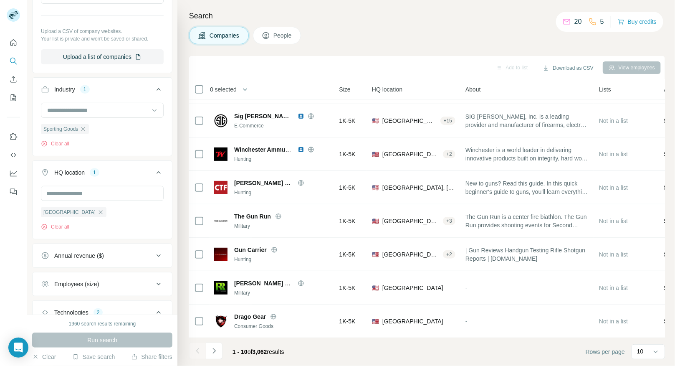
click at [109, 280] on div "Employees (size)" at bounding box center [97, 284] width 113 height 8
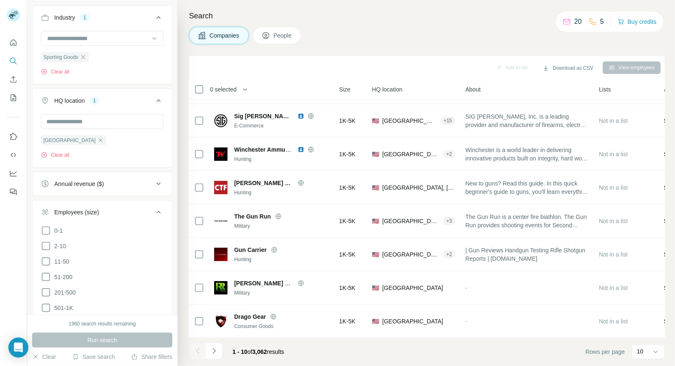
scroll to position [279, 0]
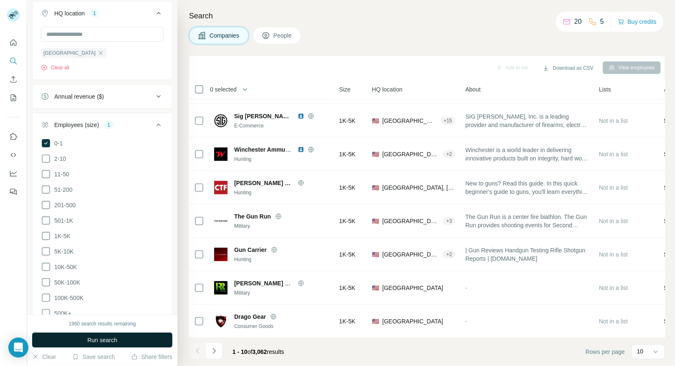
click at [100, 338] on span "Run search" at bounding box center [102, 340] width 30 height 8
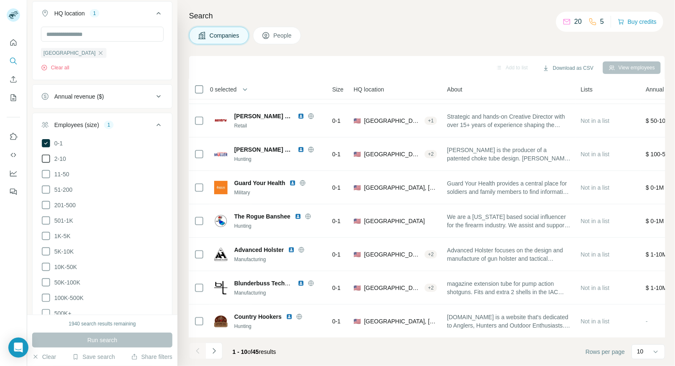
click at [48, 158] on icon at bounding box center [46, 159] width 10 height 10
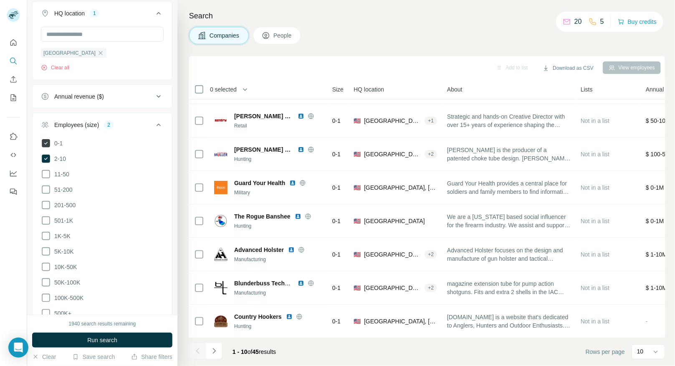
click at [47, 142] on icon at bounding box center [45, 143] width 3 height 3
click at [106, 341] on span "Run search" at bounding box center [102, 340] width 30 height 8
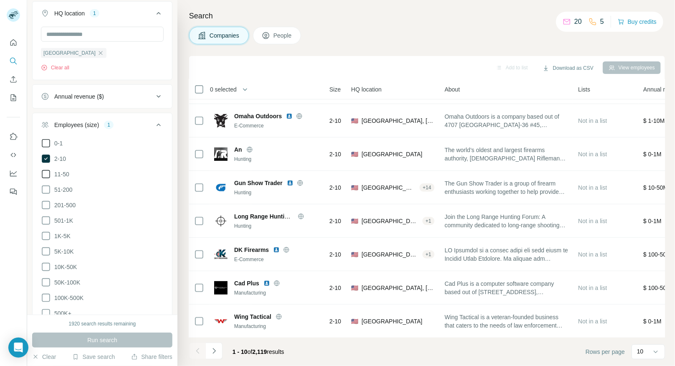
click at [46, 170] on icon at bounding box center [46, 174] width 10 height 10
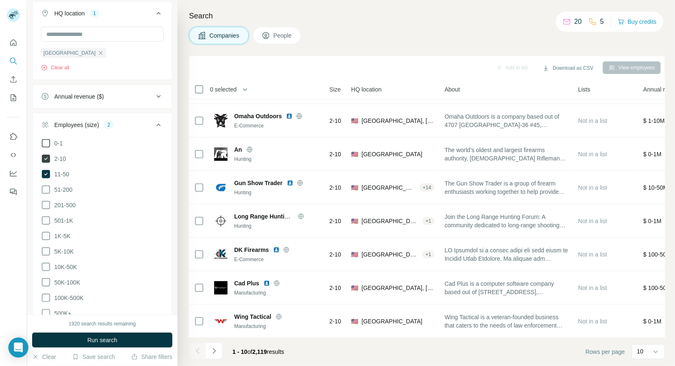
click at [46, 159] on icon at bounding box center [46, 159] width 8 height 8
click at [89, 337] on span "Run search" at bounding box center [102, 340] width 30 height 8
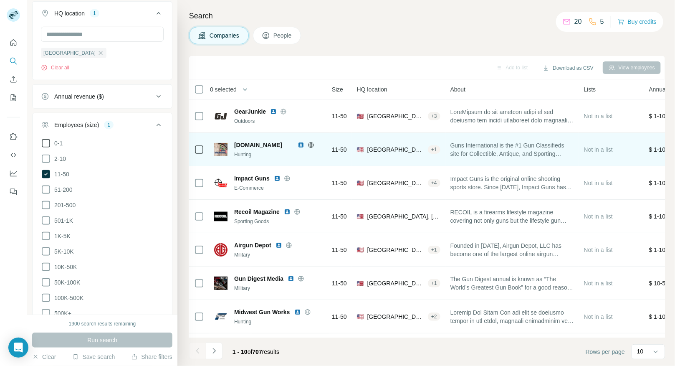
scroll to position [96, 78]
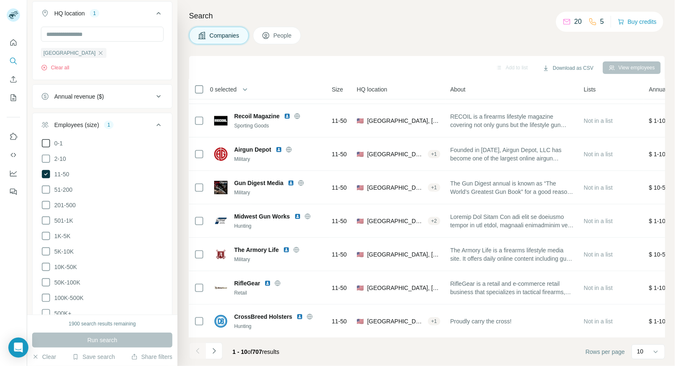
click at [231, 88] on span "0 selected" at bounding box center [223, 89] width 27 height 8
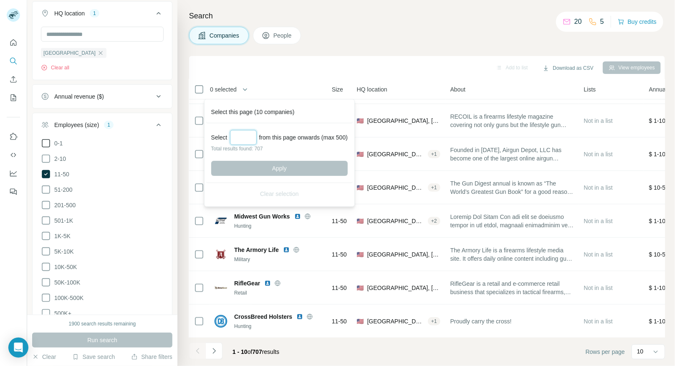
click at [250, 139] on input "Select a number (up to 500)" at bounding box center [243, 137] width 27 height 15
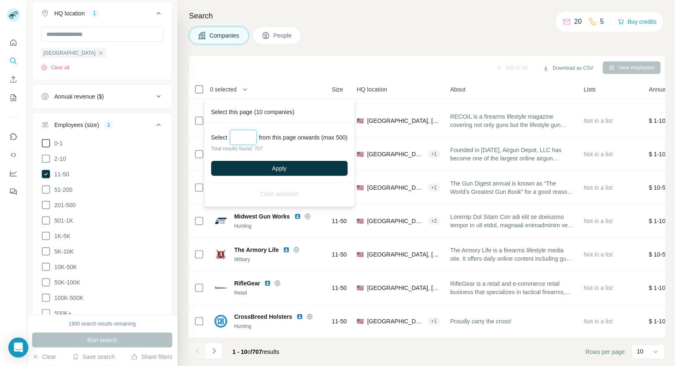
type input "***"
click at [280, 158] on div "Select *** from this page onwards (max 500) Total results found: 707 Apply" at bounding box center [279, 153] width 147 height 60
click at [281, 165] on span "Apply" at bounding box center [279, 168] width 15 height 8
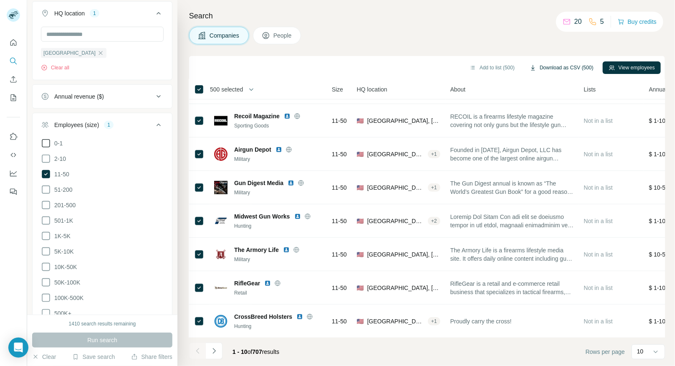
click at [558, 67] on button "Download as CSV (500)" at bounding box center [562, 67] width 76 height 13
click at [215, 350] on icon "Navigate to next page" at bounding box center [214, 351] width 8 height 8
click at [215, 350] on div at bounding box center [214, 351] width 17 height 17
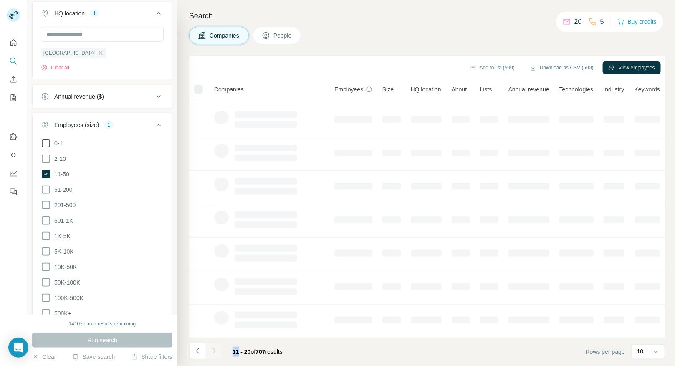
scroll to position [96, 0]
click at [215, 350] on div at bounding box center [214, 351] width 17 height 17
click at [215, 350] on icon "Navigate to next page" at bounding box center [214, 351] width 8 height 8
click at [215, 350] on div at bounding box center [214, 351] width 17 height 17
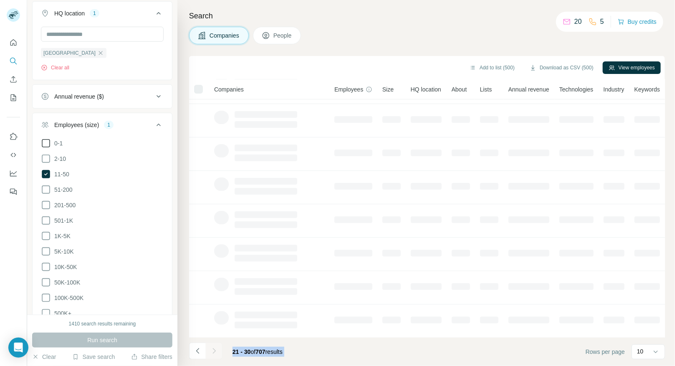
click at [215, 350] on icon "Navigate to next page" at bounding box center [214, 351] width 8 height 8
click at [215, 350] on div at bounding box center [214, 351] width 17 height 17
click at [215, 350] on icon "Navigate to next page" at bounding box center [214, 351] width 8 height 8
click at [215, 350] on div at bounding box center [214, 351] width 17 height 17
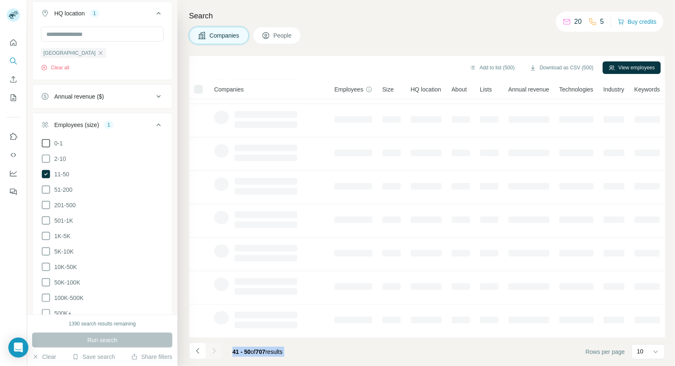
click at [215, 350] on icon "Navigate to next page" at bounding box center [214, 351] width 8 height 8
click at [215, 350] on div at bounding box center [214, 351] width 17 height 17
click at [215, 350] on icon "Navigate to next page" at bounding box center [214, 351] width 8 height 8
click at [215, 350] on div at bounding box center [214, 351] width 17 height 17
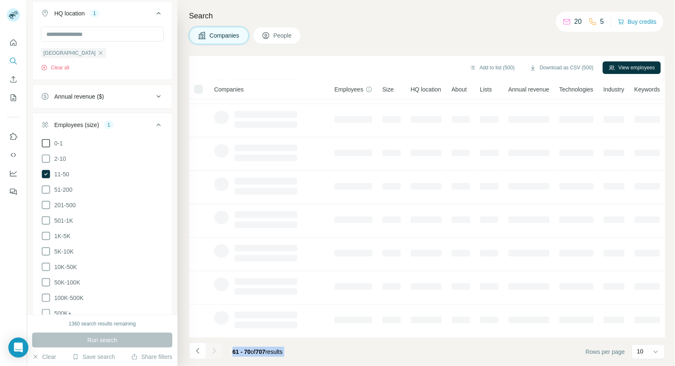
click at [215, 350] on icon "Navigate to next page" at bounding box center [214, 351] width 8 height 8
click at [215, 350] on div at bounding box center [214, 351] width 17 height 17
click at [215, 350] on icon "Navigate to next page" at bounding box center [214, 351] width 8 height 8
click at [215, 350] on div at bounding box center [214, 351] width 17 height 17
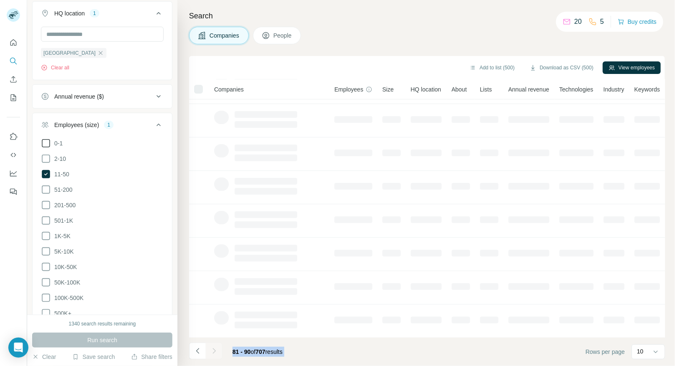
click at [215, 350] on icon "Navigate to next page" at bounding box center [214, 351] width 8 height 8
click at [215, 350] on div at bounding box center [214, 351] width 17 height 17
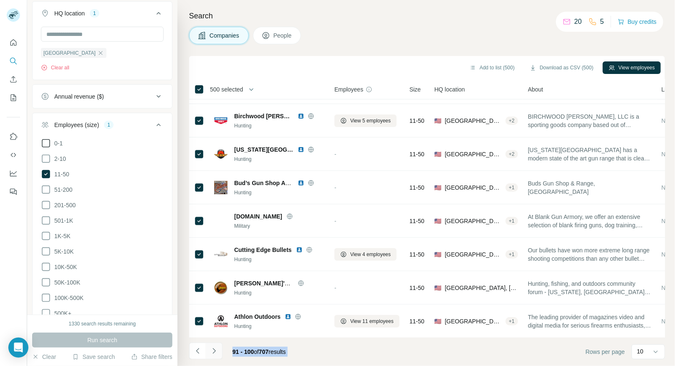
click at [215, 350] on icon "Navigate to next page" at bounding box center [214, 351] width 8 height 8
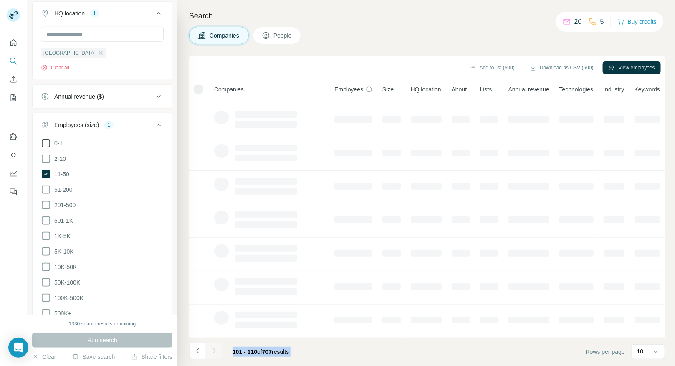
click at [215, 350] on div at bounding box center [214, 351] width 17 height 17
click at [215, 350] on icon "Navigate to next page" at bounding box center [214, 351] width 8 height 8
click at [215, 350] on div at bounding box center [214, 351] width 17 height 17
click at [215, 350] on icon "Navigate to next page" at bounding box center [214, 351] width 8 height 8
click at [215, 350] on div at bounding box center [214, 351] width 17 height 17
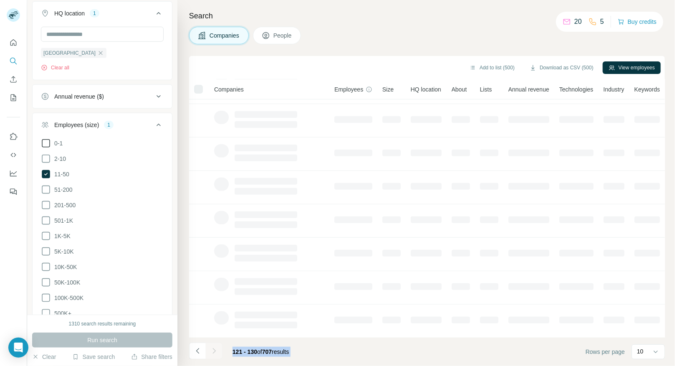
click at [215, 350] on div at bounding box center [214, 351] width 17 height 17
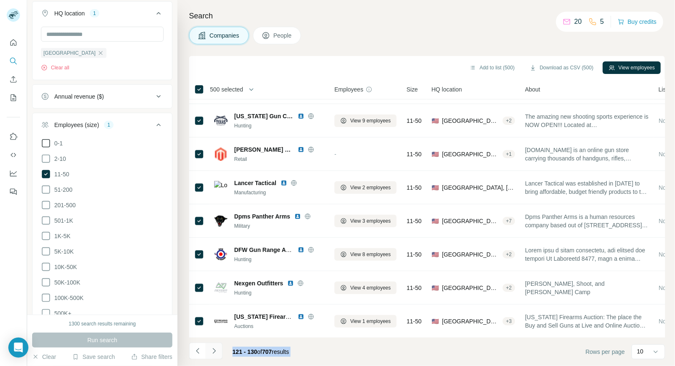
click at [215, 350] on icon "Navigate to next page" at bounding box center [214, 351] width 8 height 8
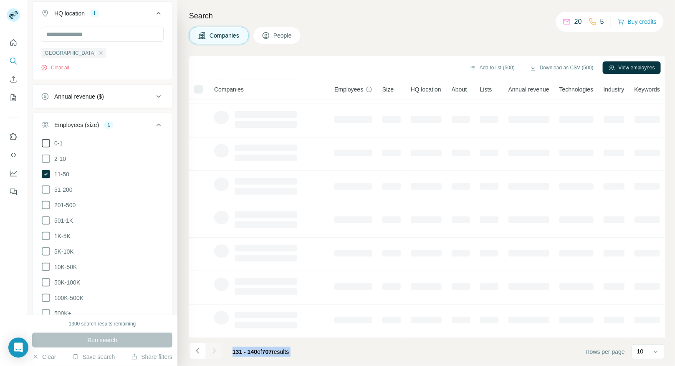
click at [215, 350] on div at bounding box center [214, 351] width 17 height 17
click at [215, 350] on icon "Navigate to next page" at bounding box center [214, 351] width 8 height 8
click at [215, 350] on div at bounding box center [214, 351] width 17 height 17
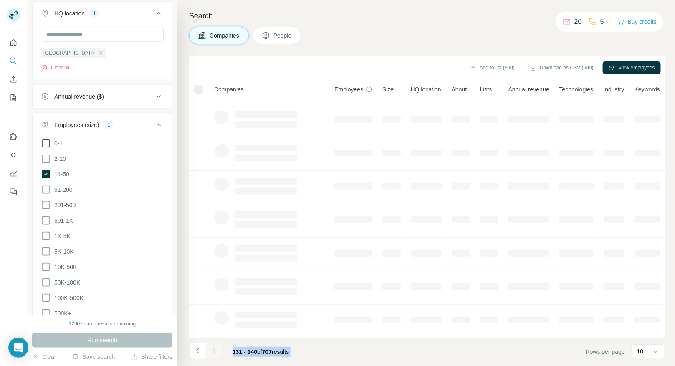
click at [215, 350] on div at bounding box center [214, 351] width 17 height 17
click at [215, 350] on icon "Navigate to next page" at bounding box center [214, 351] width 8 height 8
click at [215, 350] on div at bounding box center [214, 351] width 17 height 17
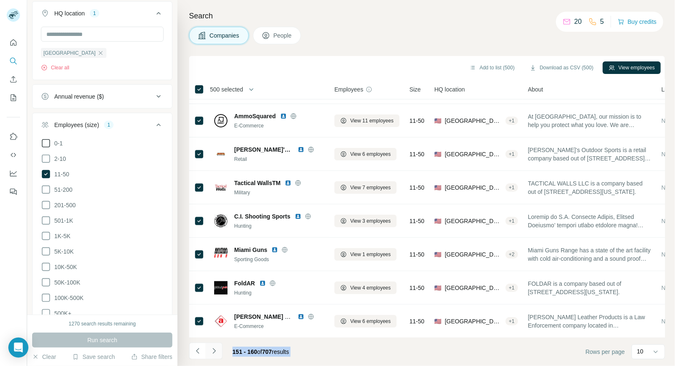
click at [215, 350] on icon "Navigate to next page" at bounding box center [214, 351] width 8 height 8
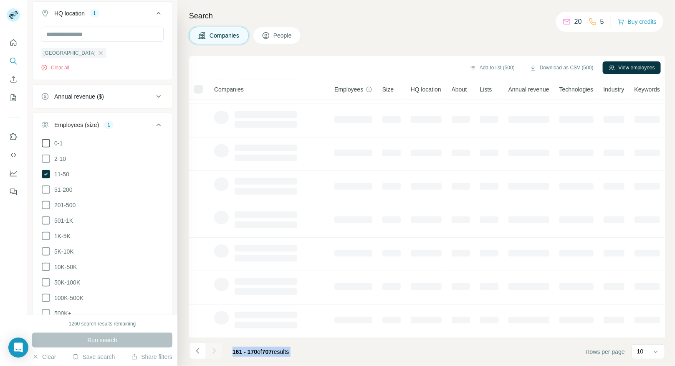
click at [215, 350] on div at bounding box center [214, 351] width 17 height 17
click at [215, 350] on icon "Navigate to next page" at bounding box center [214, 351] width 8 height 8
click at [215, 350] on div at bounding box center [214, 351] width 17 height 17
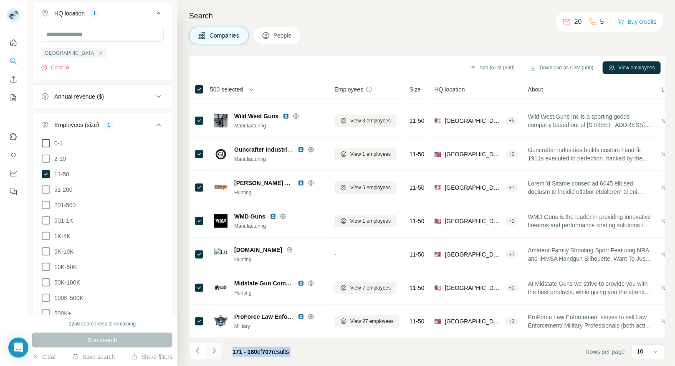
click at [215, 350] on icon "Navigate to next page" at bounding box center [214, 351] width 8 height 8
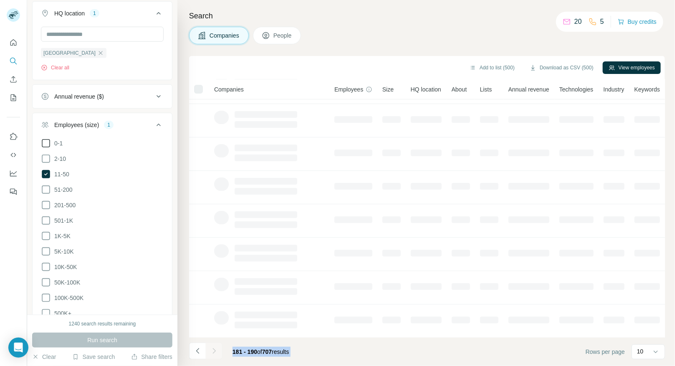
click at [215, 350] on div at bounding box center [214, 351] width 17 height 17
click at [215, 350] on icon "Navigate to next page" at bounding box center [214, 351] width 8 height 8
click at [215, 350] on div at bounding box center [214, 351] width 17 height 17
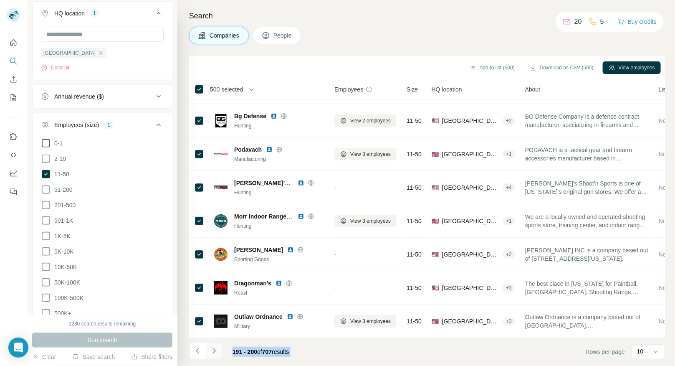
click at [215, 350] on icon "Navigate to next page" at bounding box center [214, 351] width 8 height 8
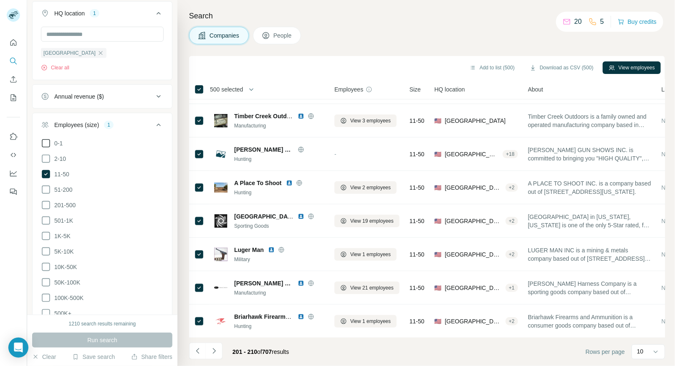
click at [241, 89] on span "500 selected" at bounding box center [226, 89] width 33 height 8
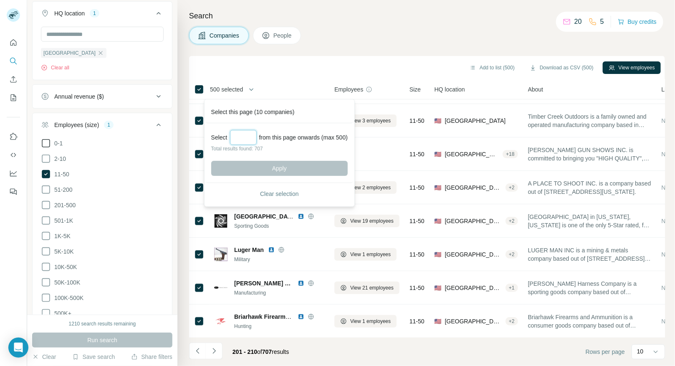
click at [246, 137] on input "Select a number (up to 500)" at bounding box center [243, 137] width 27 height 15
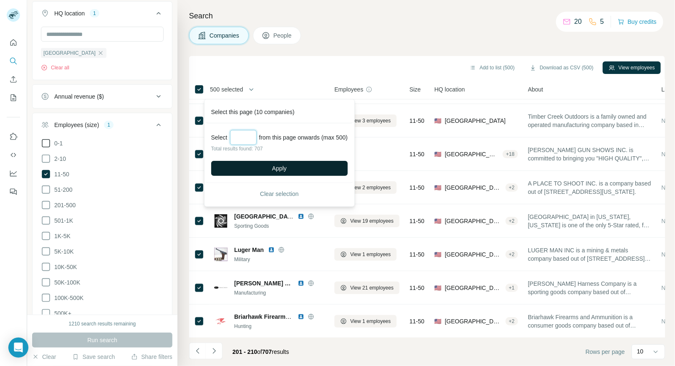
type input "***"
click at [267, 162] on button "Apply" at bounding box center [279, 168] width 137 height 15
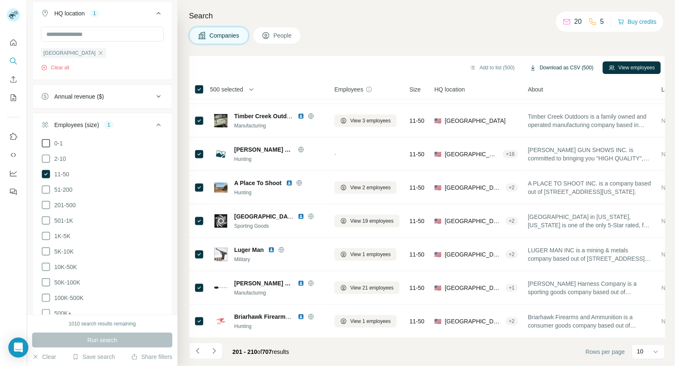
click at [564, 64] on button "Download as CSV (500)" at bounding box center [562, 67] width 76 height 13
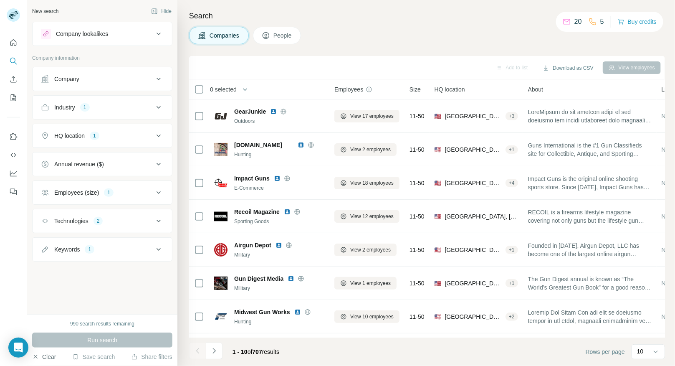
click at [51, 355] on button "Clear" at bounding box center [44, 357] width 24 height 8
click at [89, 114] on button "Industry" at bounding box center [103, 107] width 140 height 20
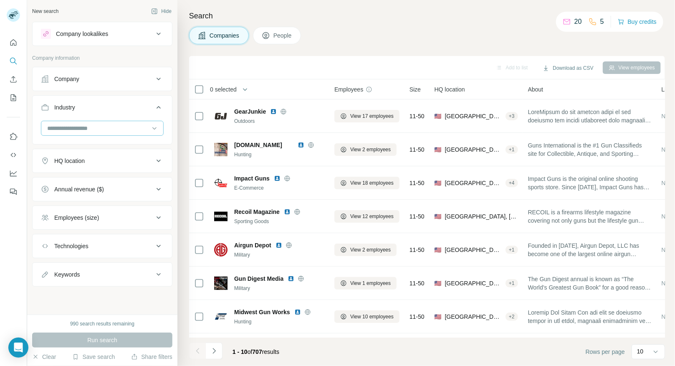
click at [96, 131] on input at bounding box center [97, 128] width 103 height 9
click at [92, 128] on input at bounding box center [97, 128] width 103 height 9
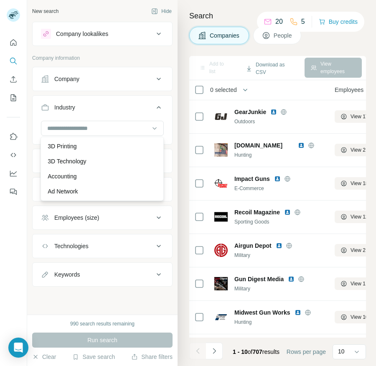
click at [74, 249] on button "Technologies" at bounding box center [103, 246] width 140 height 20
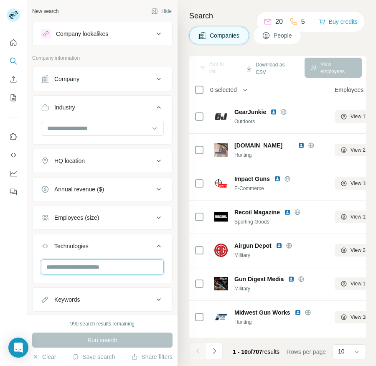
click at [77, 260] on input "text" at bounding box center [102, 266] width 123 height 15
type input "*"
type input "*********"
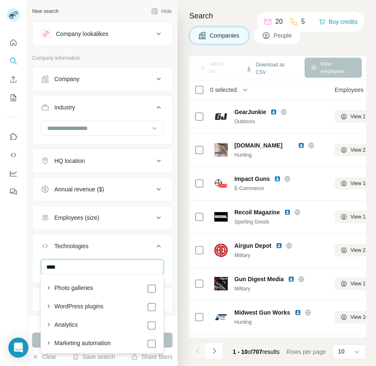
type input "*****"
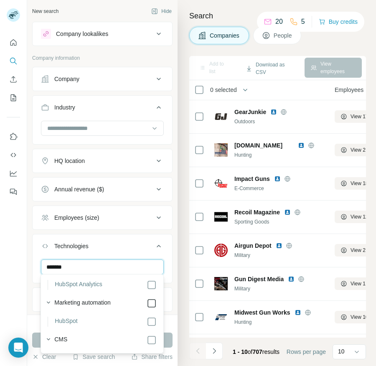
scroll to position [20, 0]
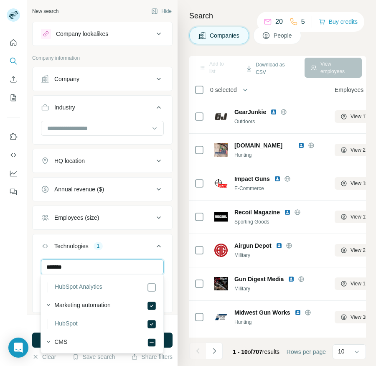
click at [77, 263] on input "*******" at bounding box center [102, 266] width 123 height 15
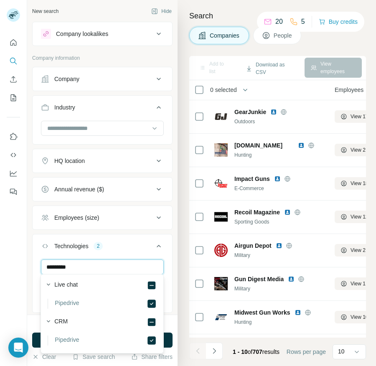
click at [76, 260] on input "*********" at bounding box center [102, 266] width 123 height 15
click at [72, 264] on input "****" at bounding box center [102, 266] width 123 height 15
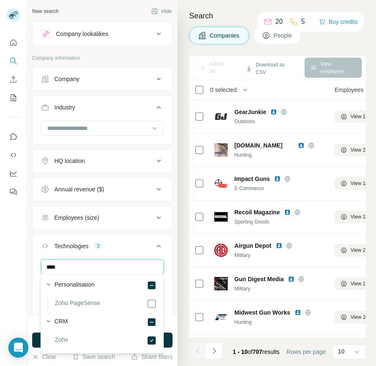
click at [72, 264] on input "****" at bounding box center [102, 266] width 123 height 15
type input "******"
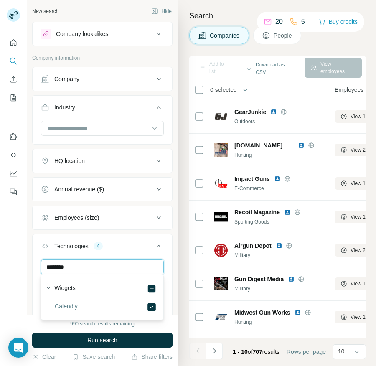
click at [78, 263] on input "********" at bounding box center [102, 266] width 123 height 15
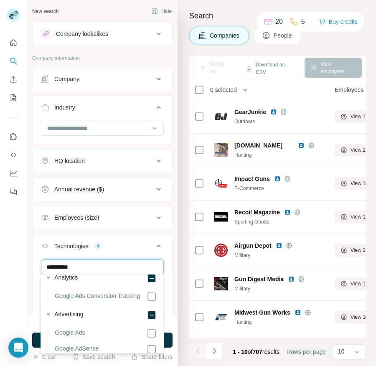
scroll to position [19, 0]
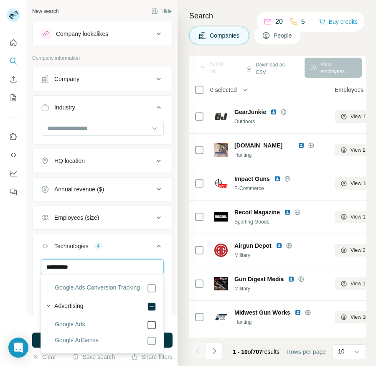
type input "**********"
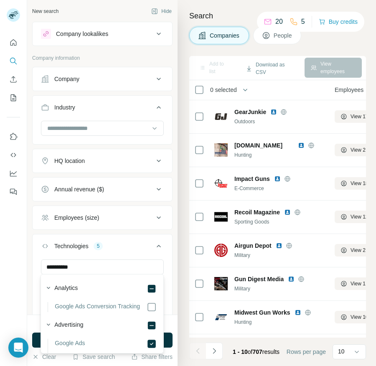
scroll to position [0, 0]
click at [33, 274] on div "**********" at bounding box center [103, 292] width 140 height 66
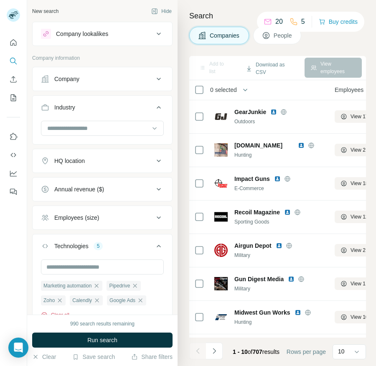
click at [57, 311] on button "Clear all" at bounding box center [55, 315] width 28 height 8
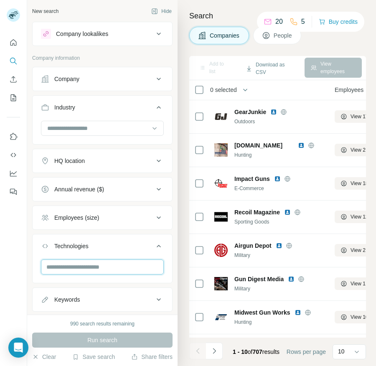
click at [71, 270] on input "text" at bounding box center [102, 266] width 123 height 15
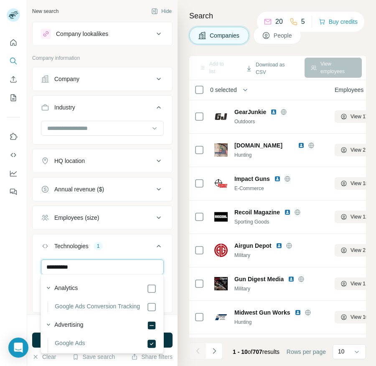
click at [79, 268] on input "**********" at bounding box center [102, 266] width 123 height 15
type input "******"
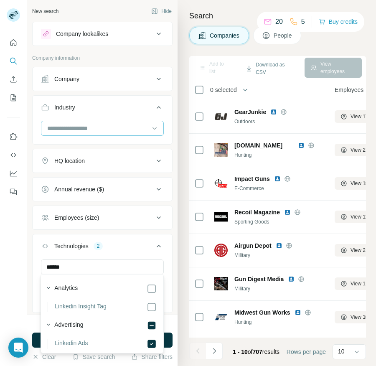
click at [94, 124] on input at bounding box center [97, 128] width 103 height 9
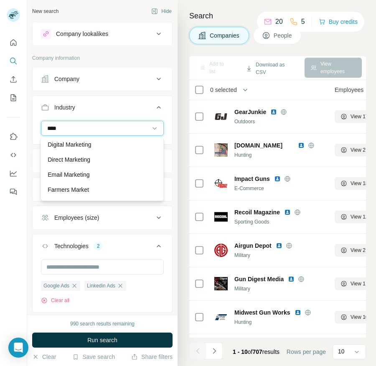
scroll to position [58, 0]
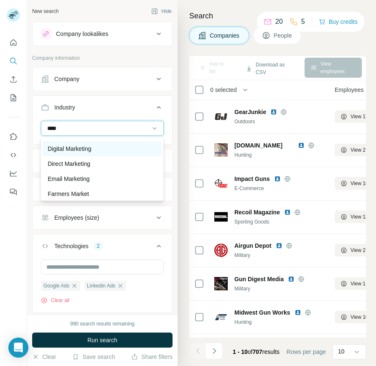
type input "****"
click at [83, 151] on p "Digital Marketing" at bounding box center [69, 149] width 43 height 8
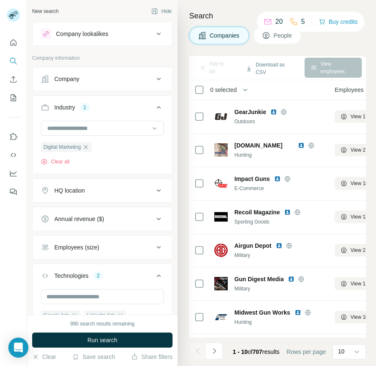
scroll to position [21, 0]
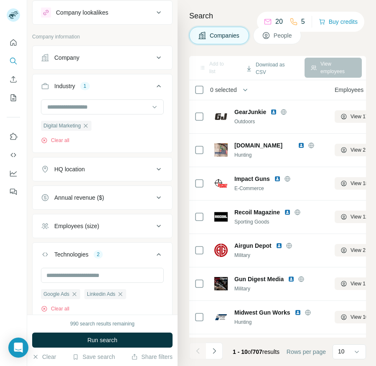
click at [91, 173] on button "HQ location" at bounding box center [103, 169] width 140 height 20
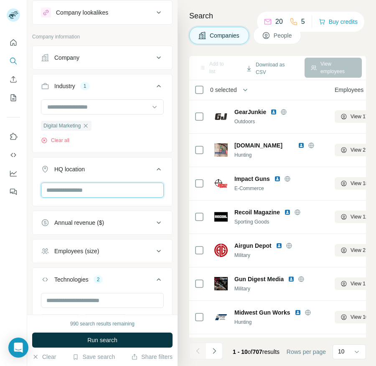
click at [80, 187] on input "text" at bounding box center [102, 190] width 123 height 15
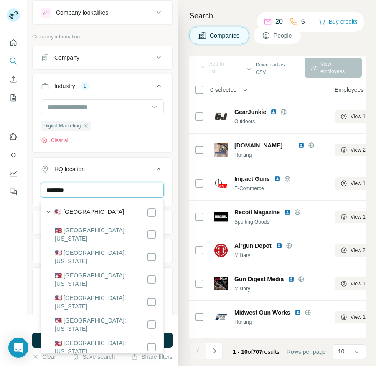
type input "********"
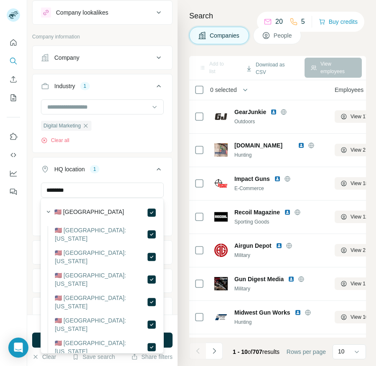
click at [20, 215] on div at bounding box center [13, 183] width 27 height 366
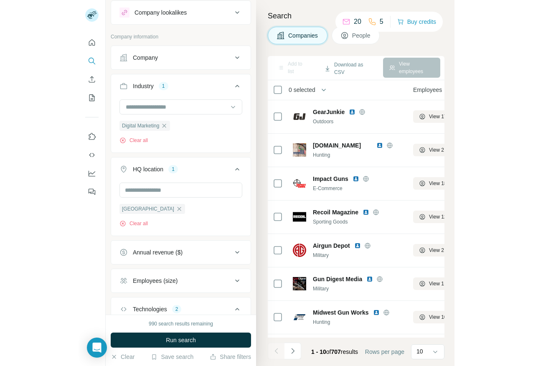
scroll to position [40, 0]
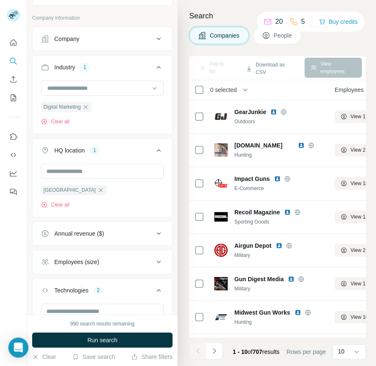
click at [92, 258] on div "Employees (size)" at bounding box center [76, 262] width 45 height 8
click at [47, 281] on icon at bounding box center [46, 280] width 10 height 10
click at [46, 291] on icon at bounding box center [46, 296] width 10 height 10
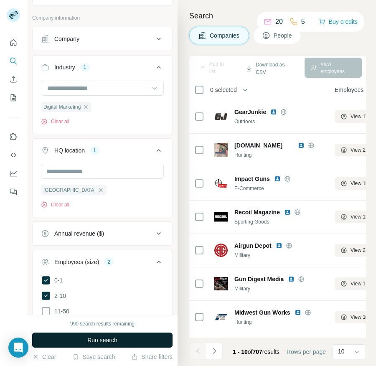
click at [81, 335] on button "Run search" at bounding box center [102, 340] width 140 height 15
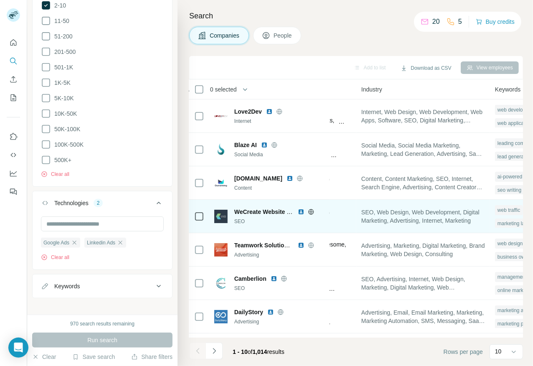
scroll to position [0, 662]
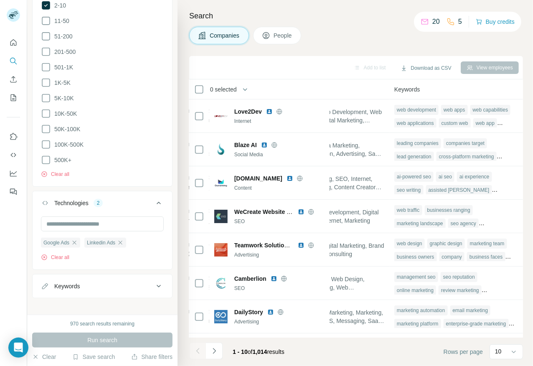
click at [229, 88] on span "0 selected" at bounding box center [223, 89] width 27 height 8
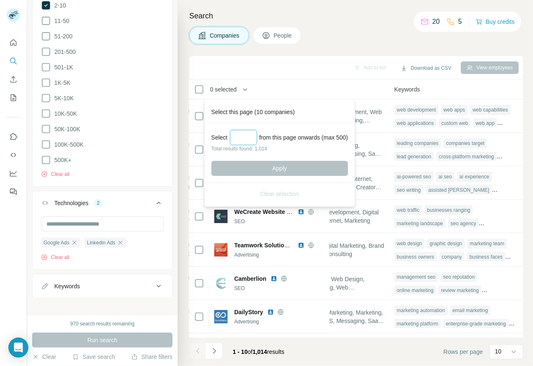
click at [248, 132] on input "Select a number (up to 500)" at bounding box center [243, 137] width 27 height 15
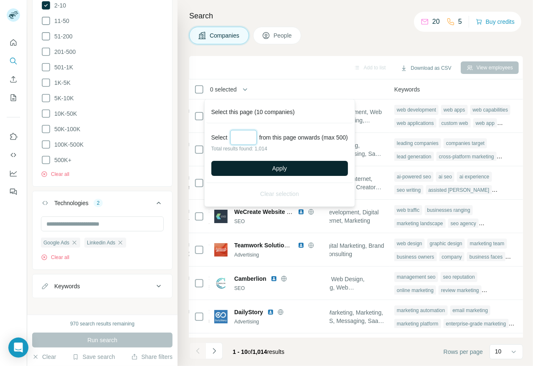
type input "***"
click at [272, 166] on button "Apply" at bounding box center [279, 168] width 137 height 15
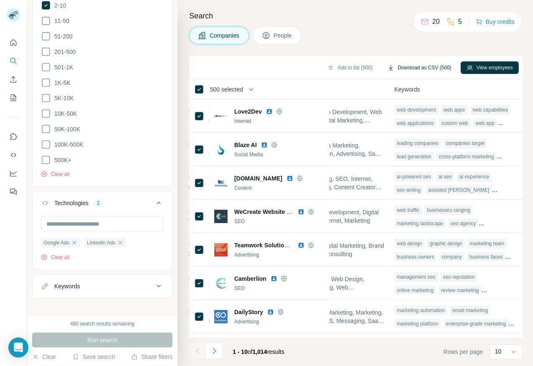
click at [402, 66] on button "Download as CSV (500)" at bounding box center [420, 67] width 76 height 13
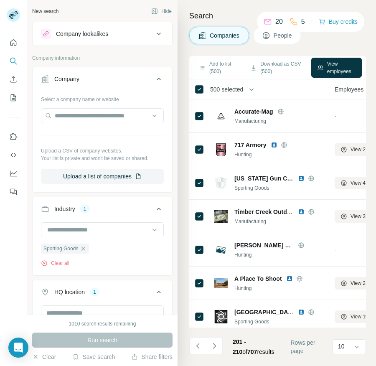
scroll to position [163, 0]
